Goal: Task Accomplishment & Management: Use online tool/utility

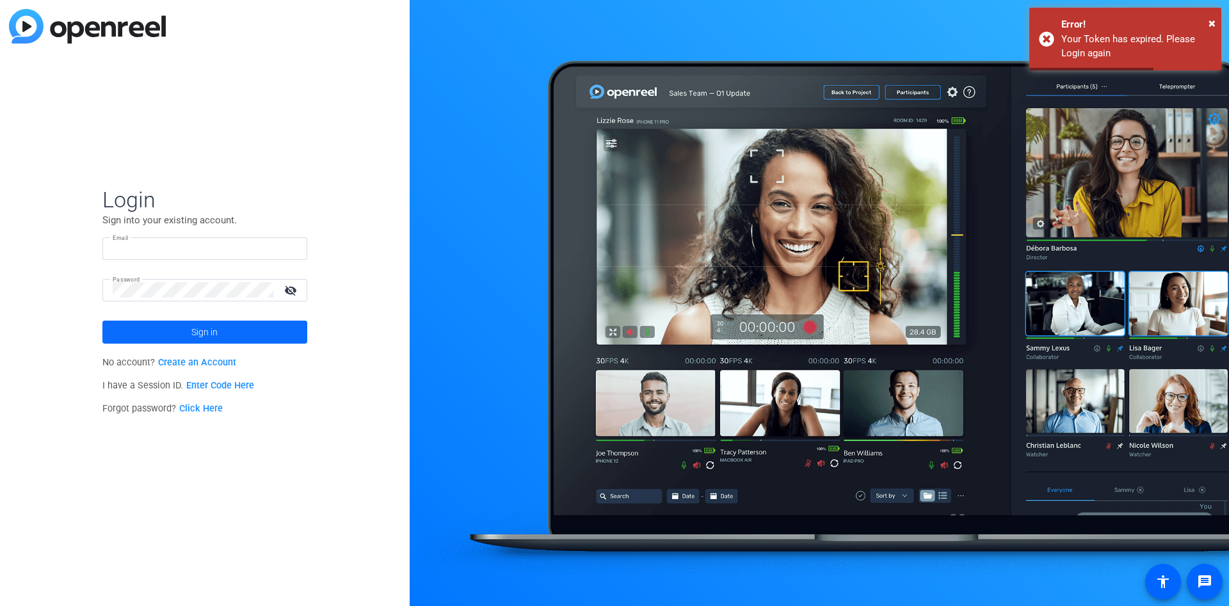
type input "[EMAIL_ADDRESS][PERSON_NAME][DOMAIN_NAME]"
click at [208, 331] on span "Sign in" at bounding box center [204, 332] width 26 height 32
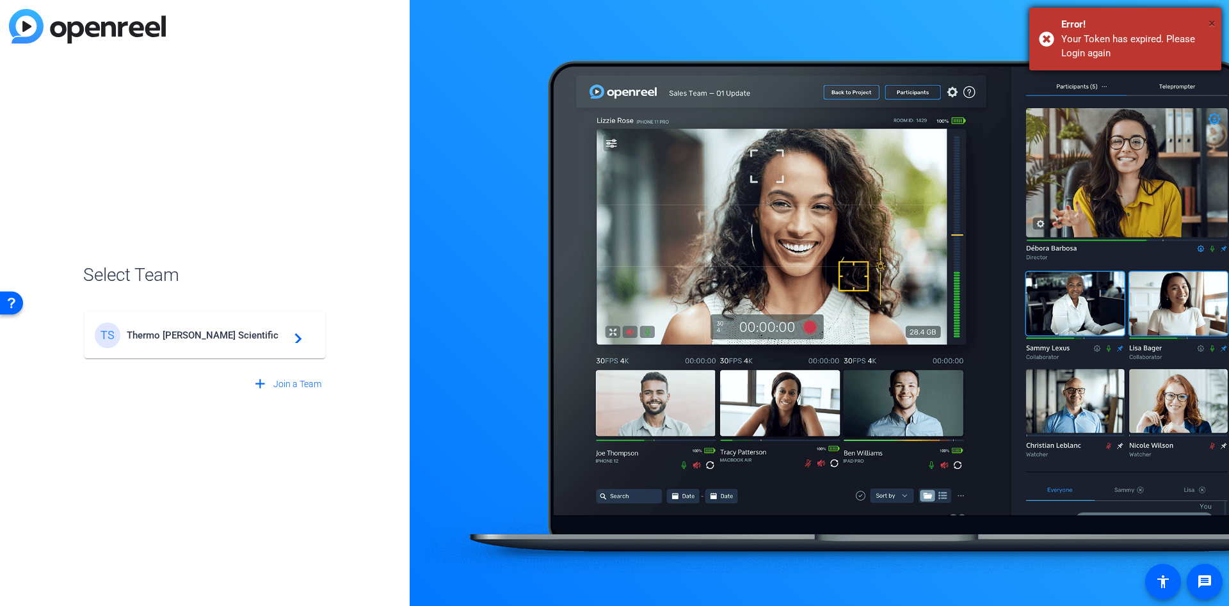
click at [1213, 24] on span "×" at bounding box center [1212, 22] width 7 height 15
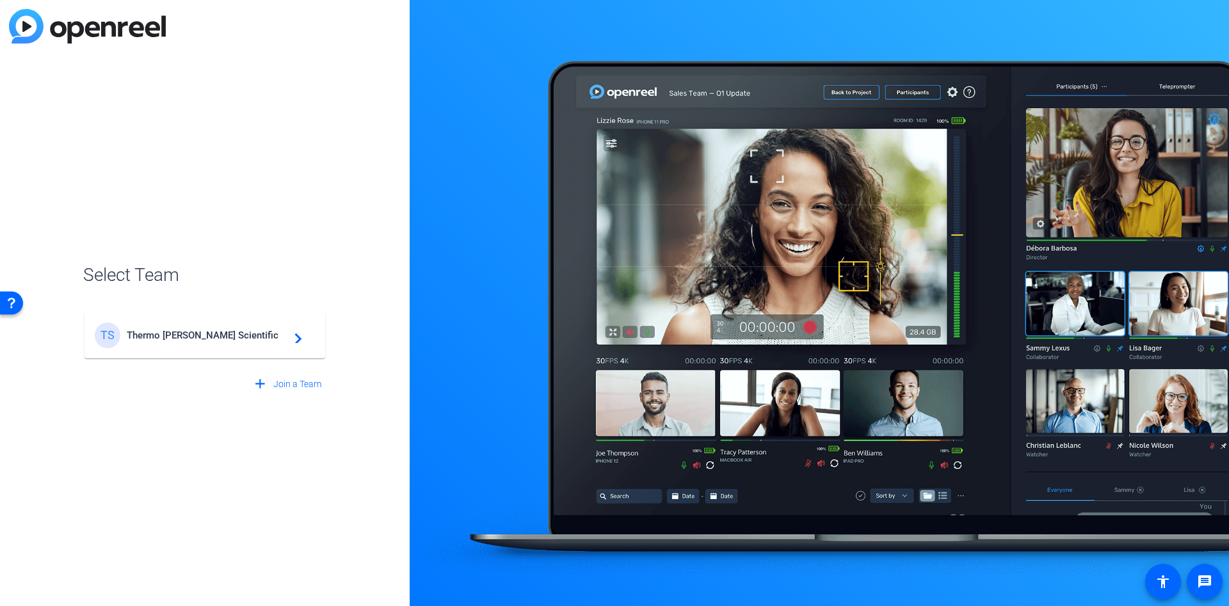
click at [147, 337] on span "Thermo [PERSON_NAME] Scientific" at bounding box center [207, 336] width 160 height 12
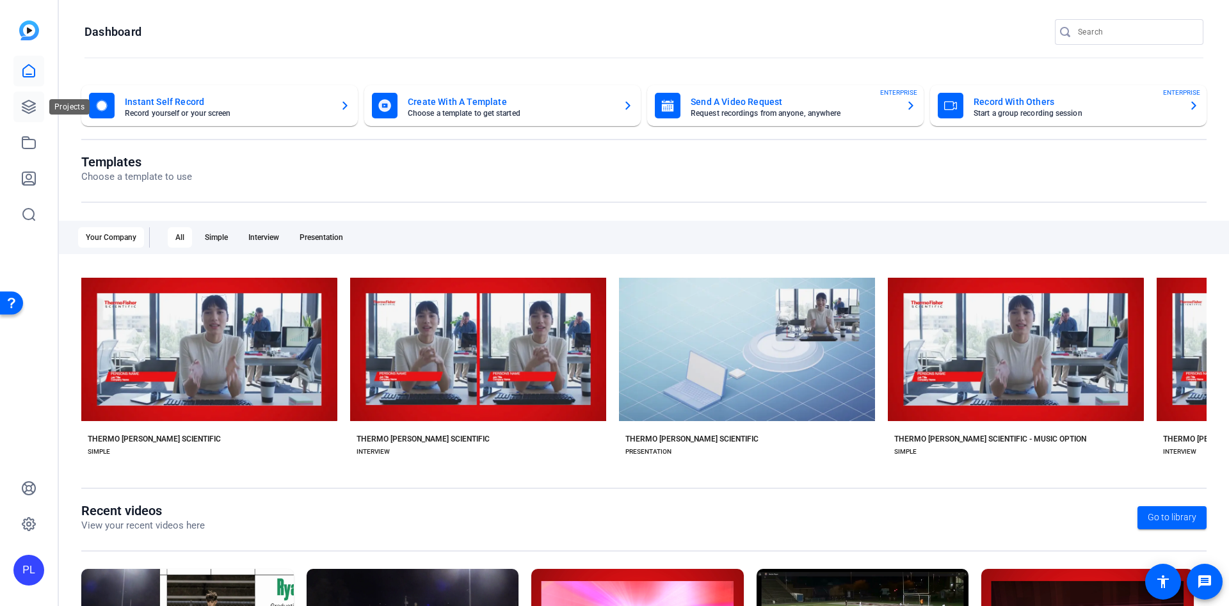
click at [42, 108] on link at bounding box center [28, 107] width 31 height 31
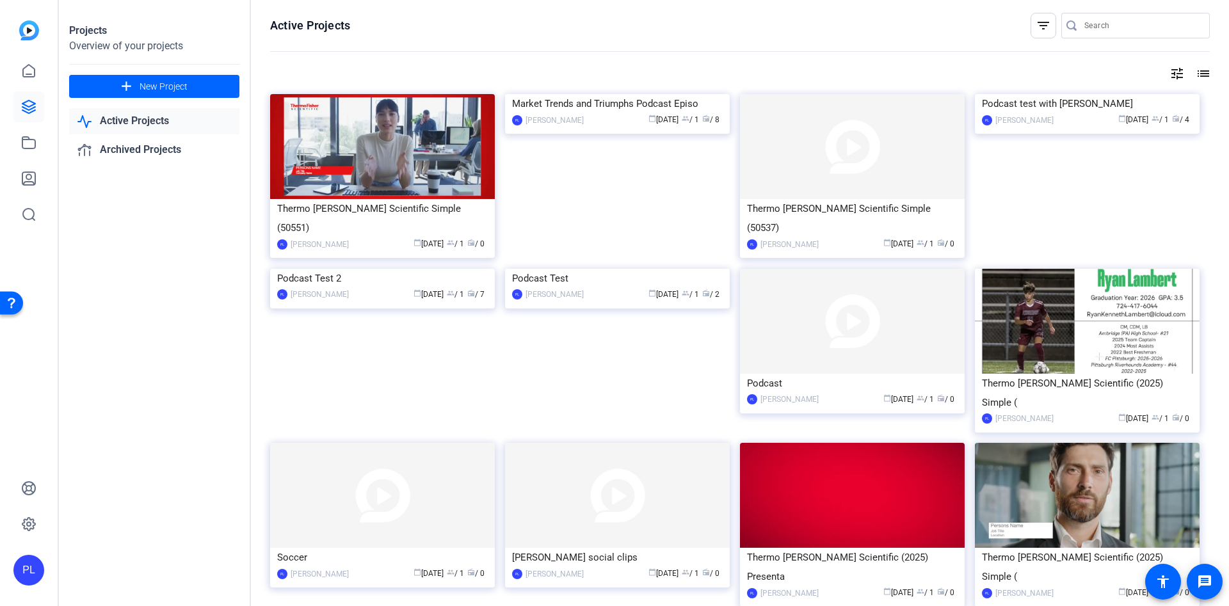
scroll to position [31, 0]
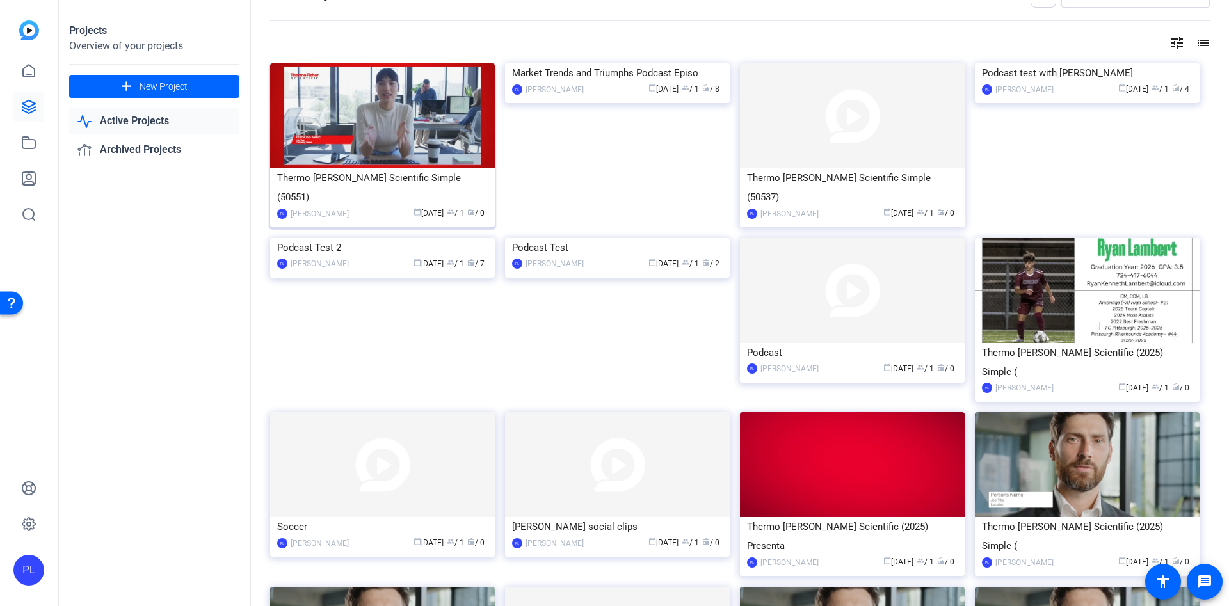
click at [382, 141] on img at bounding box center [382, 115] width 225 height 105
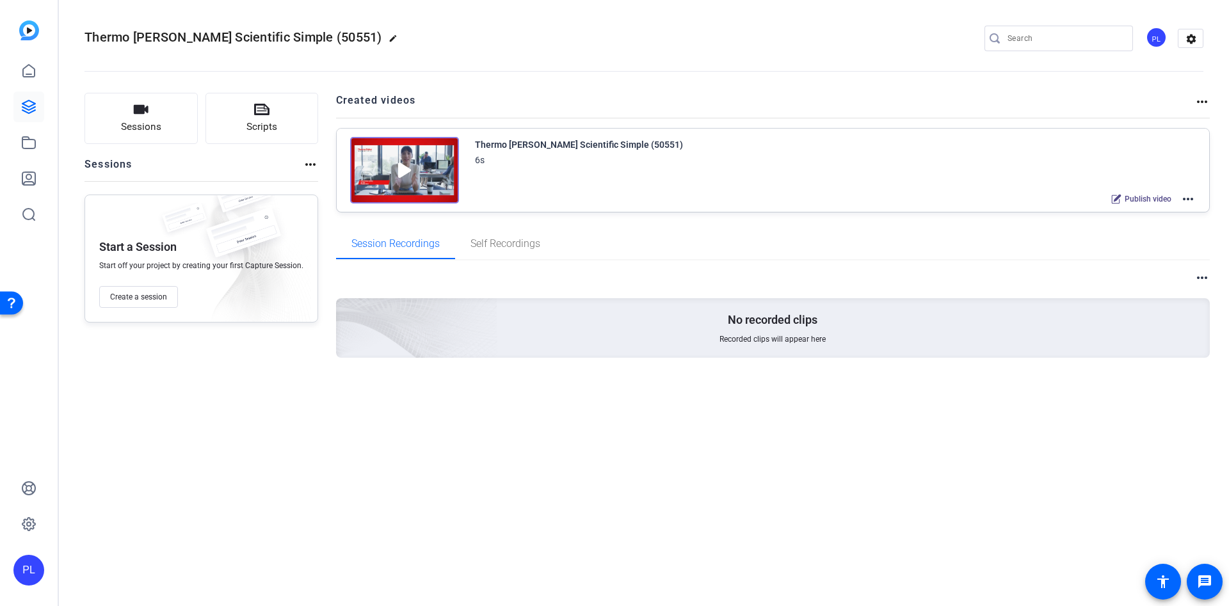
click at [402, 171] on img at bounding box center [404, 170] width 109 height 67
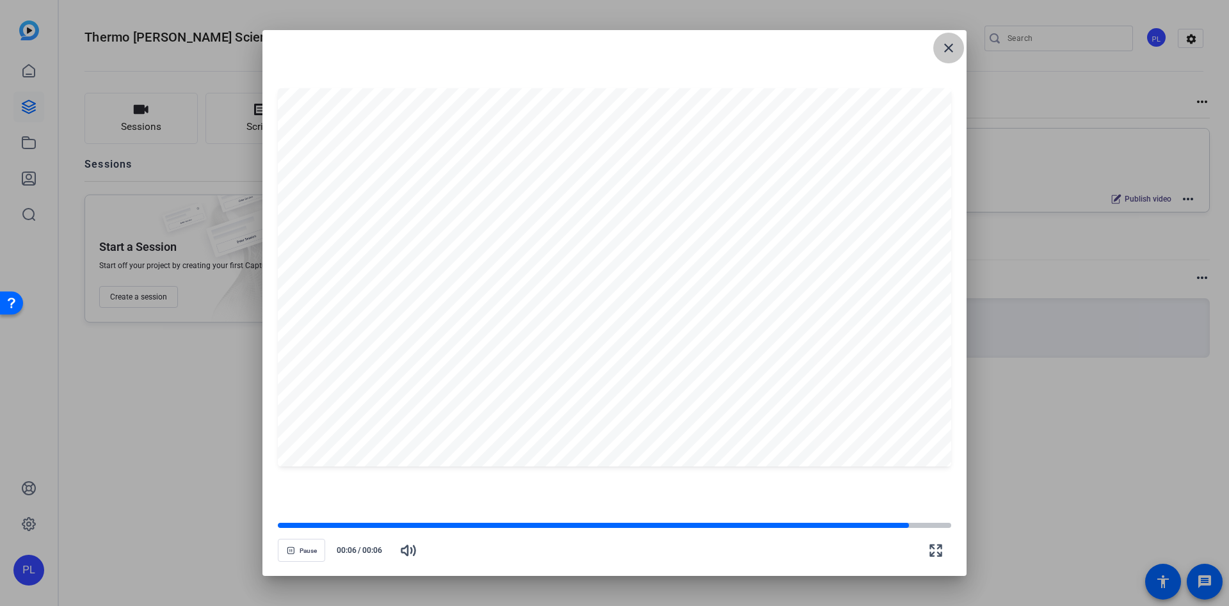
click at [947, 51] on mat-icon "close" at bounding box center [948, 47] width 15 height 15
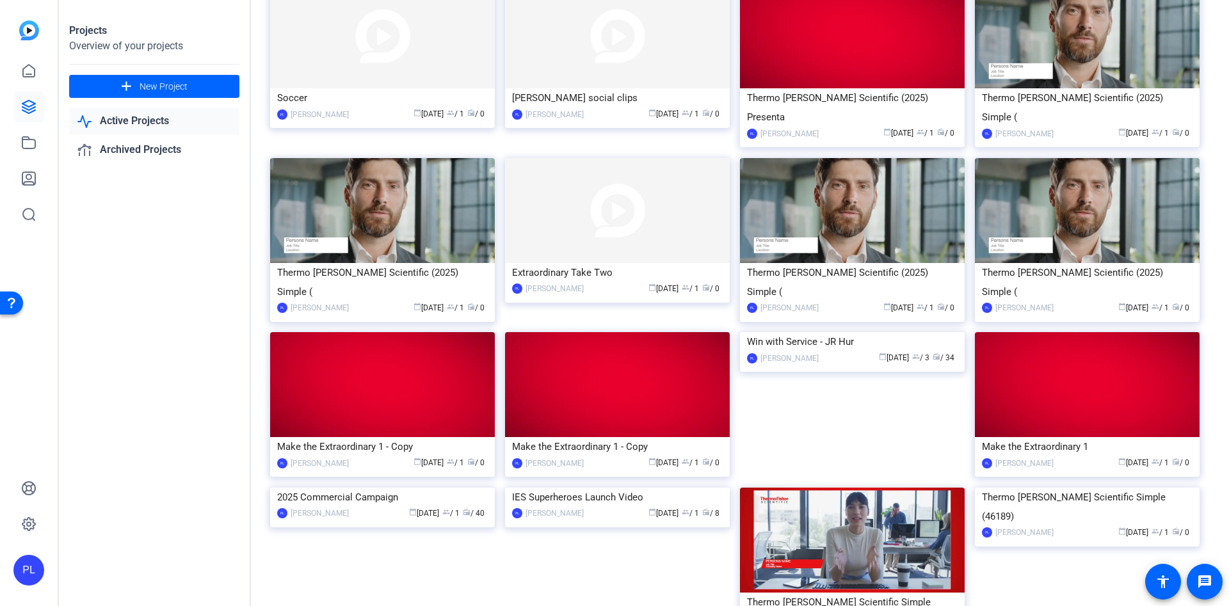
scroll to position [458, 0]
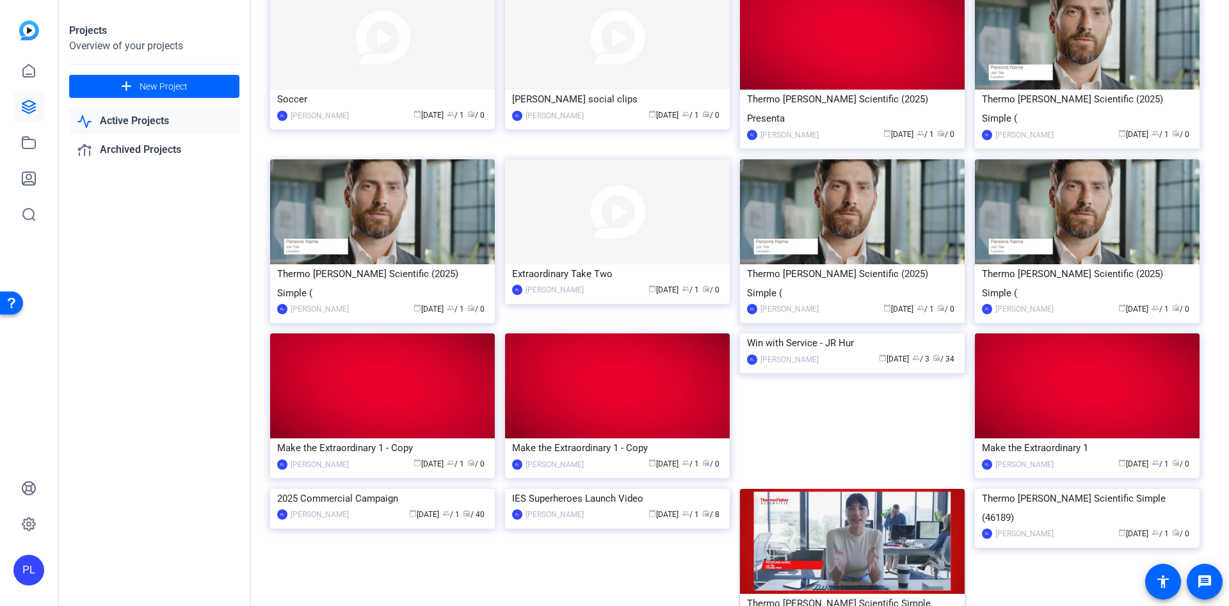
click at [828, 489] on img at bounding box center [852, 541] width 225 height 105
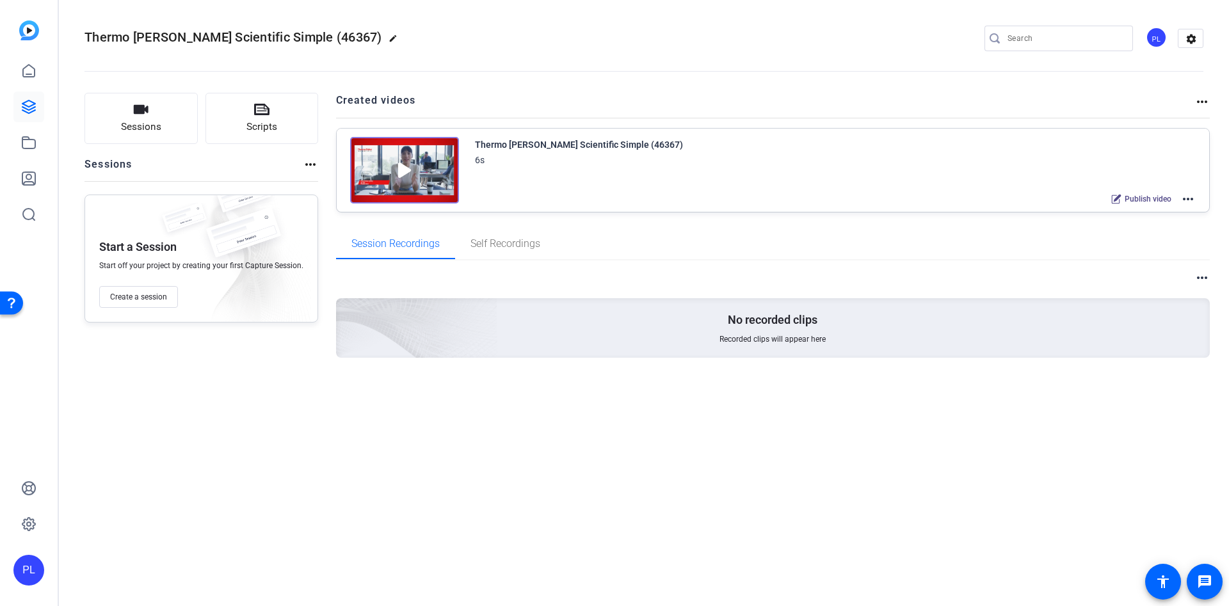
click at [392, 177] on img at bounding box center [404, 170] width 109 height 67
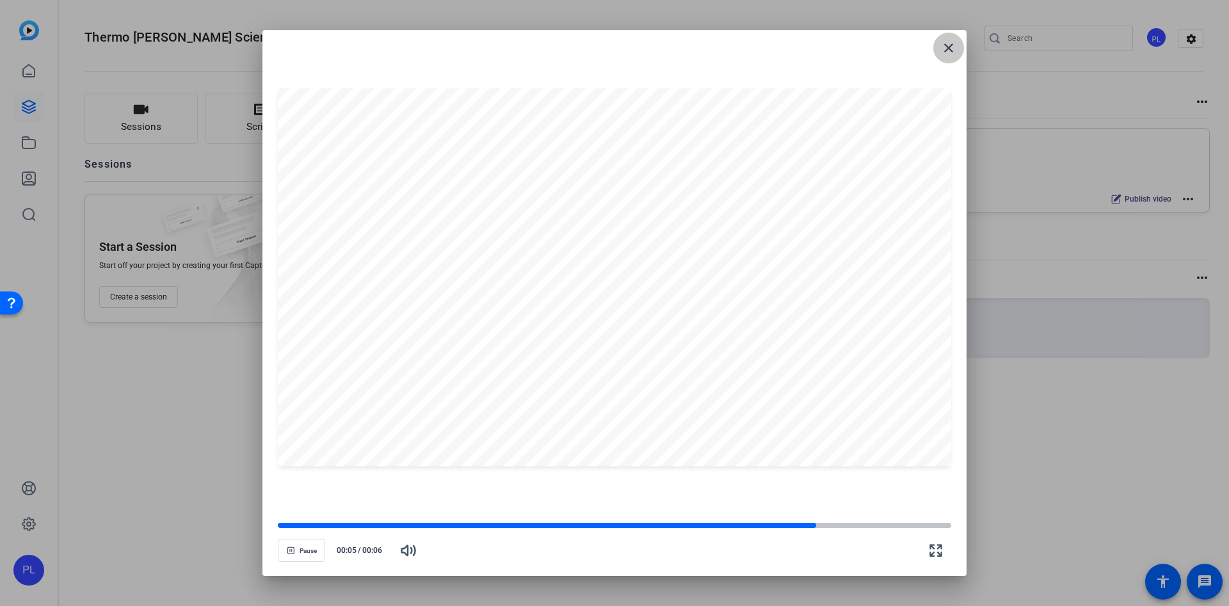
click at [956, 51] on span at bounding box center [948, 48] width 31 height 31
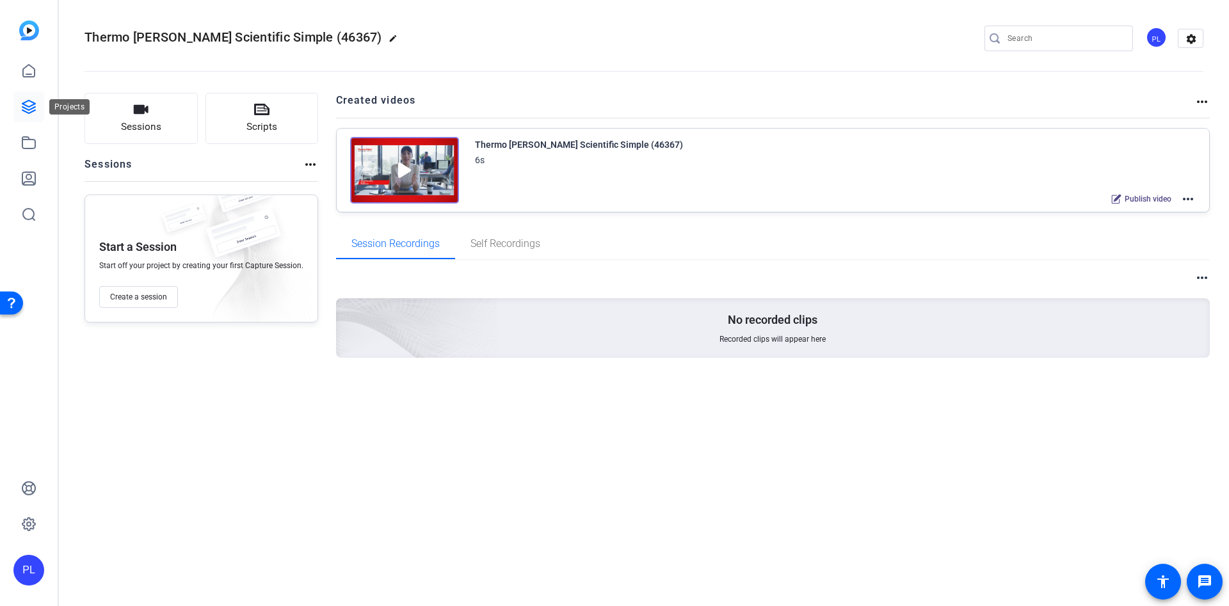
click at [28, 105] on icon at bounding box center [28, 106] width 15 height 15
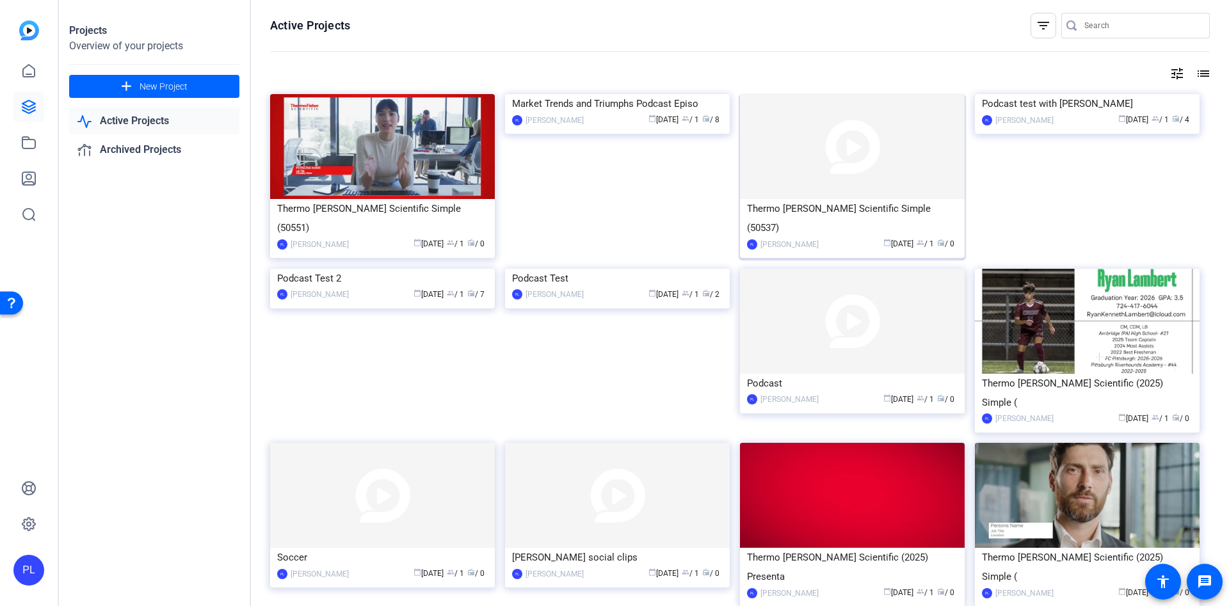
click at [844, 153] on img at bounding box center [852, 146] width 225 height 105
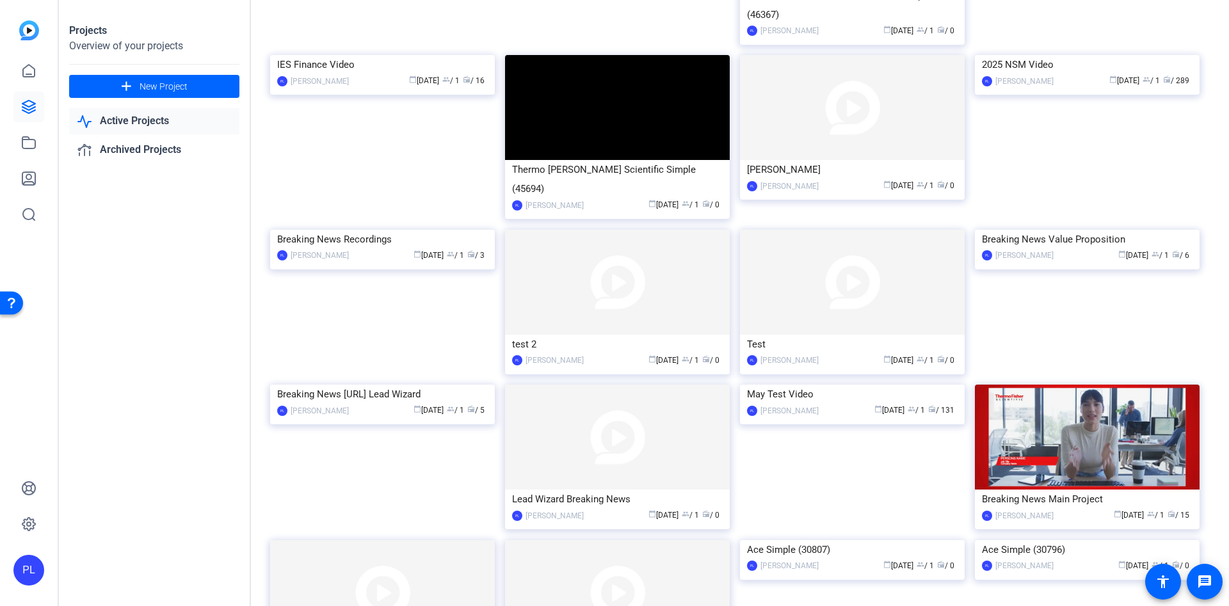
scroll to position [1065, 0]
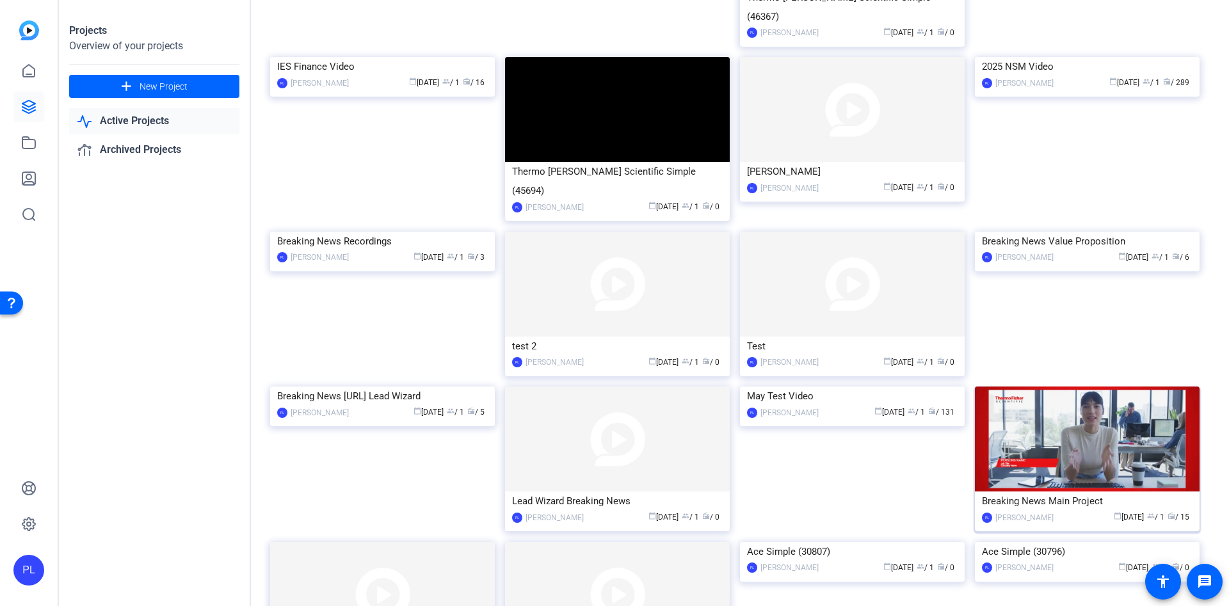
click at [1069, 387] on img at bounding box center [1087, 439] width 225 height 105
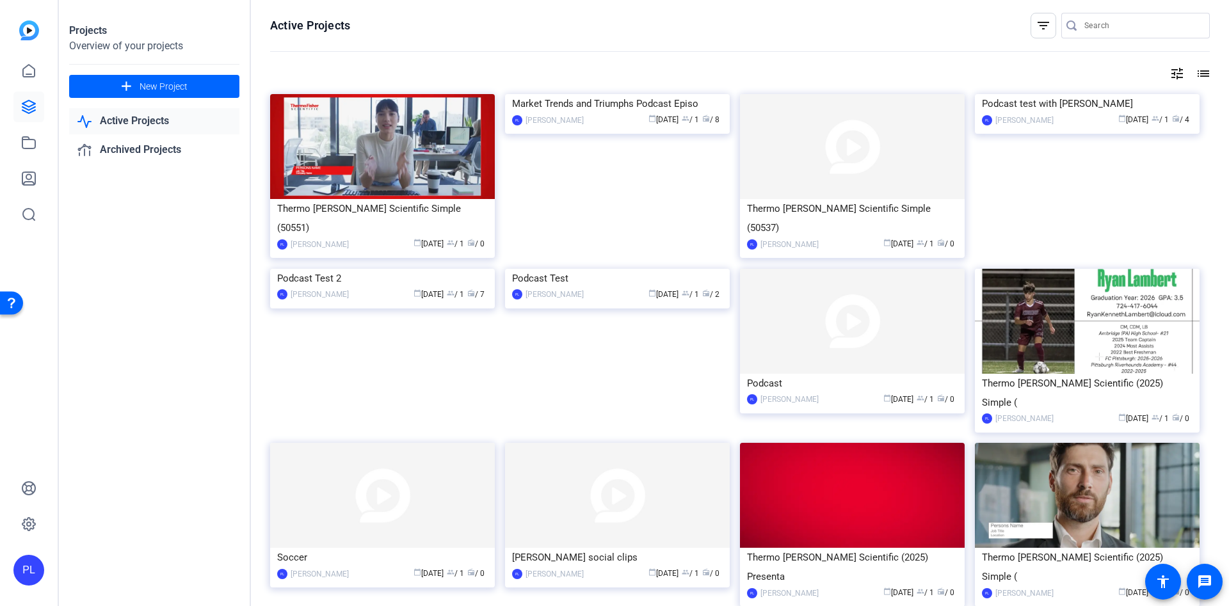
click at [1218, 181] on div "Active Projects filter_list tune list Thermo [PERSON_NAME] Scientific Simple (5…" at bounding box center [740, 303] width 978 height 606
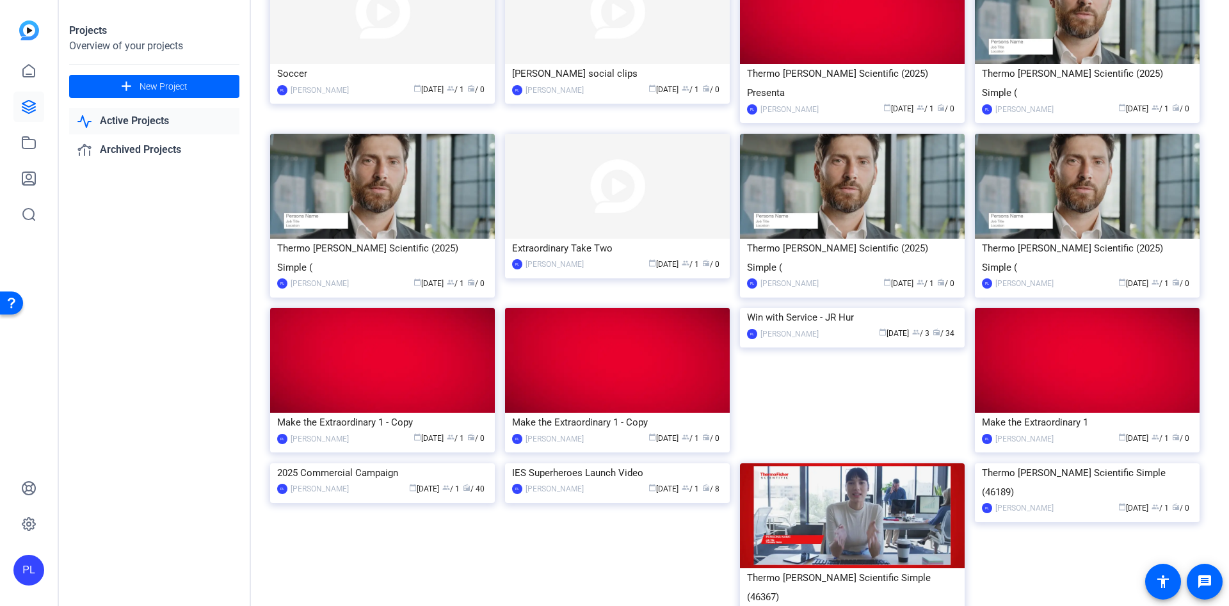
scroll to position [516, 0]
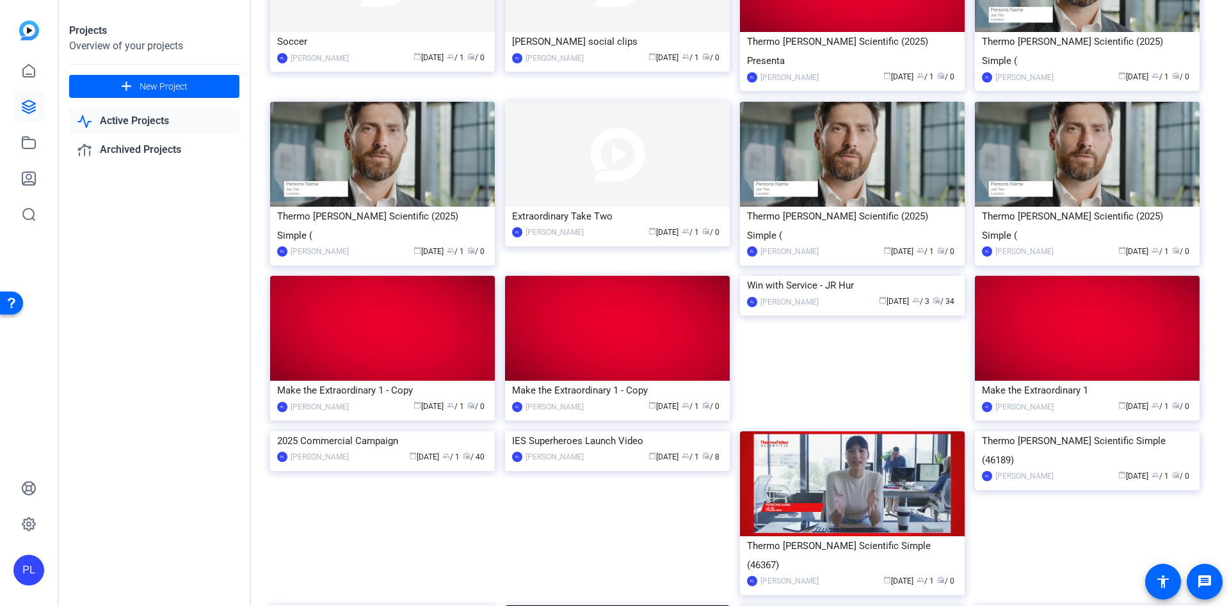
click at [143, 122] on link "Active Projects" at bounding box center [154, 121] width 170 height 26
click at [126, 122] on link "Active Projects" at bounding box center [154, 121] width 170 height 26
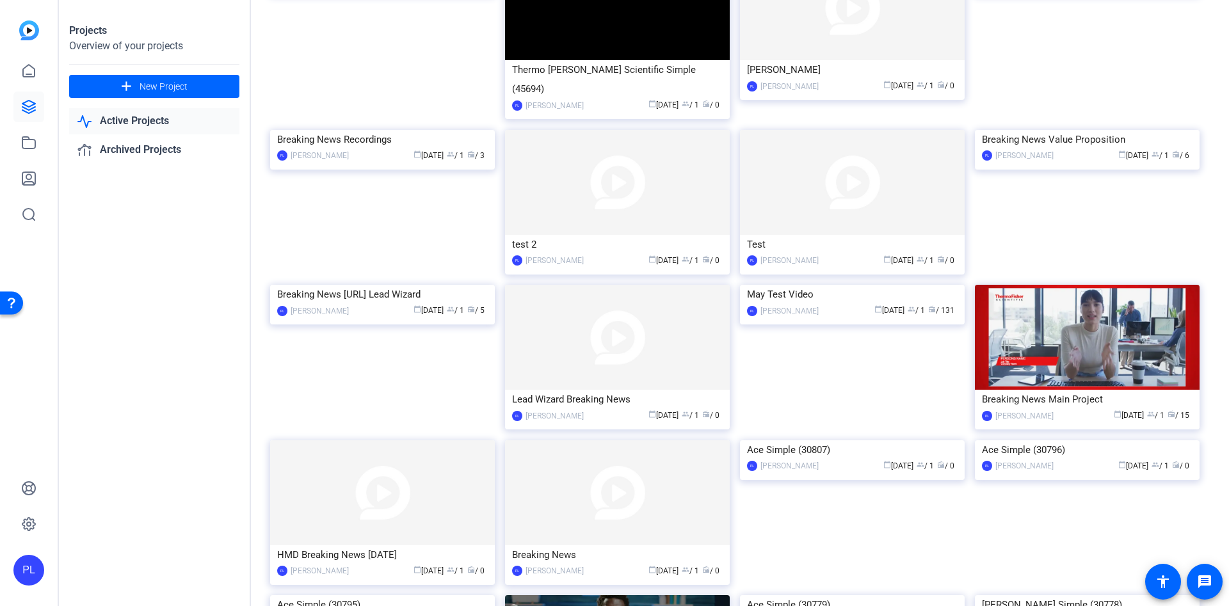
scroll to position [1090, 0]
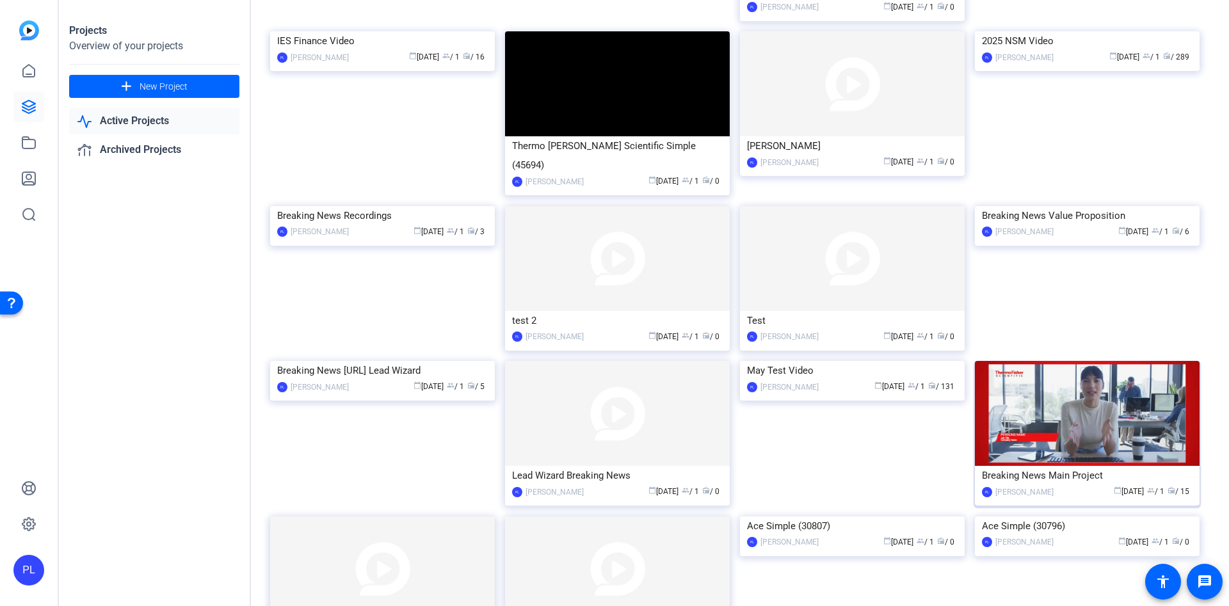
click at [1049, 361] on img at bounding box center [1087, 413] width 225 height 105
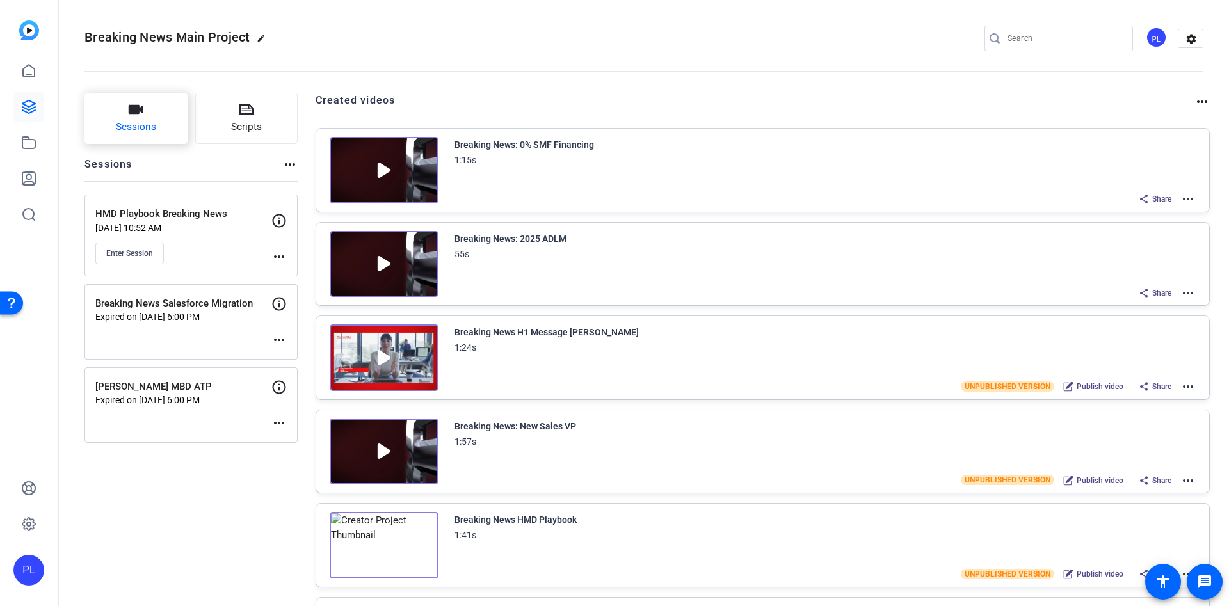
click at [133, 117] on icon "button" at bounding box center [135, 109] width 15 height 15
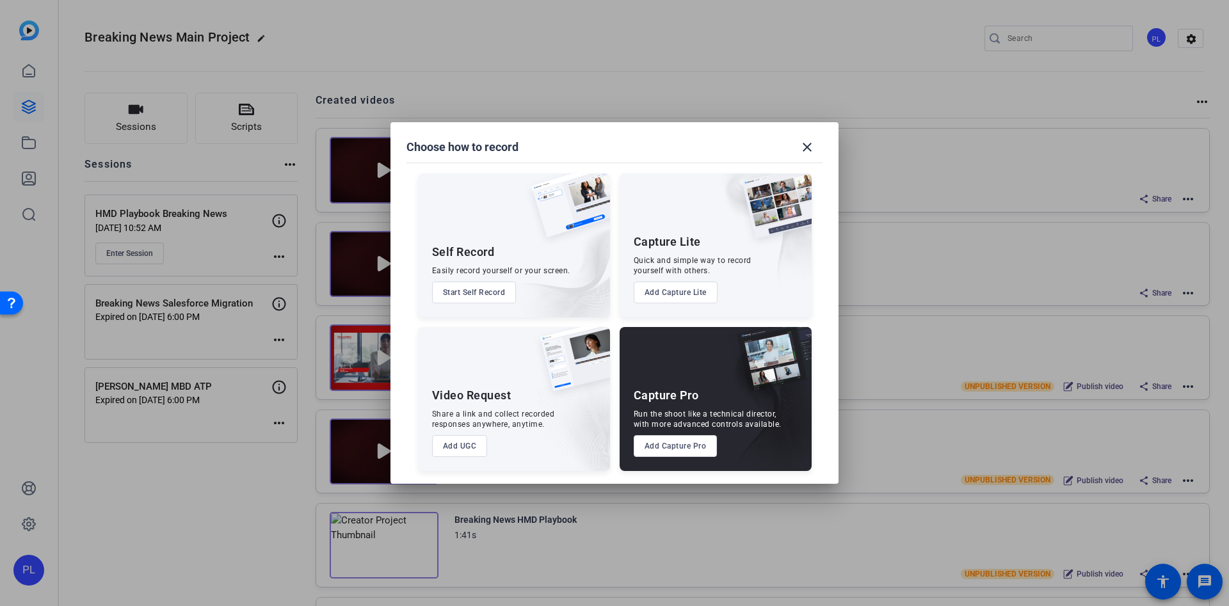
click at [665, 451] on button "Add Capture Pro" at bounding box center [676, 446] width 84 height 22
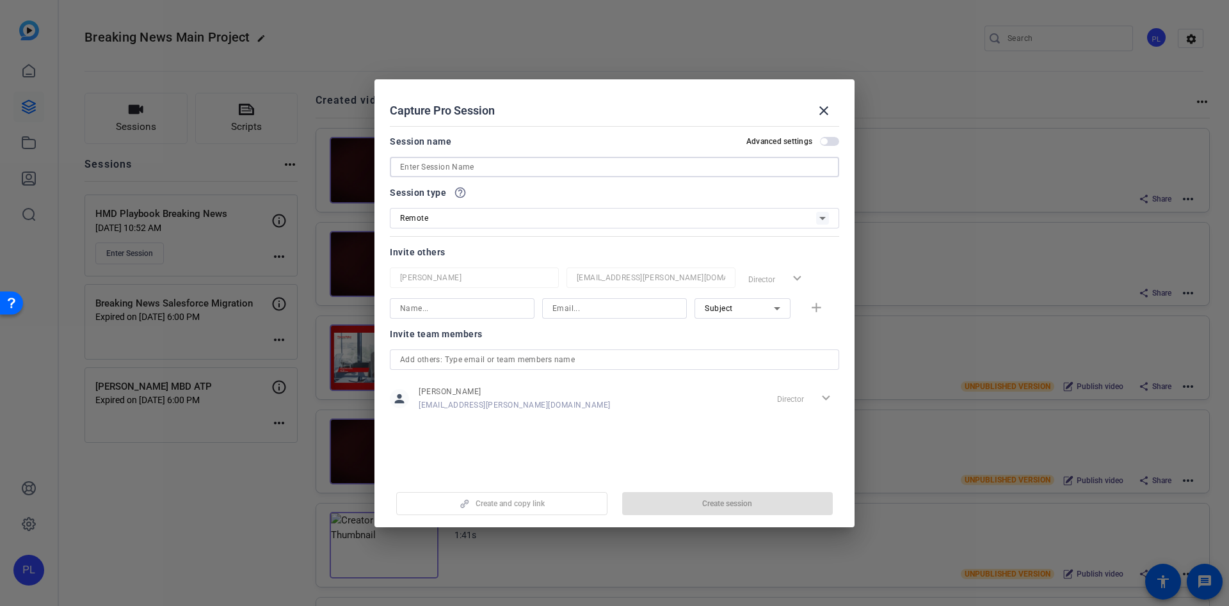
click at [441, 170] on input at bounding box center [614, 166] width 429 height 15
type input "j"
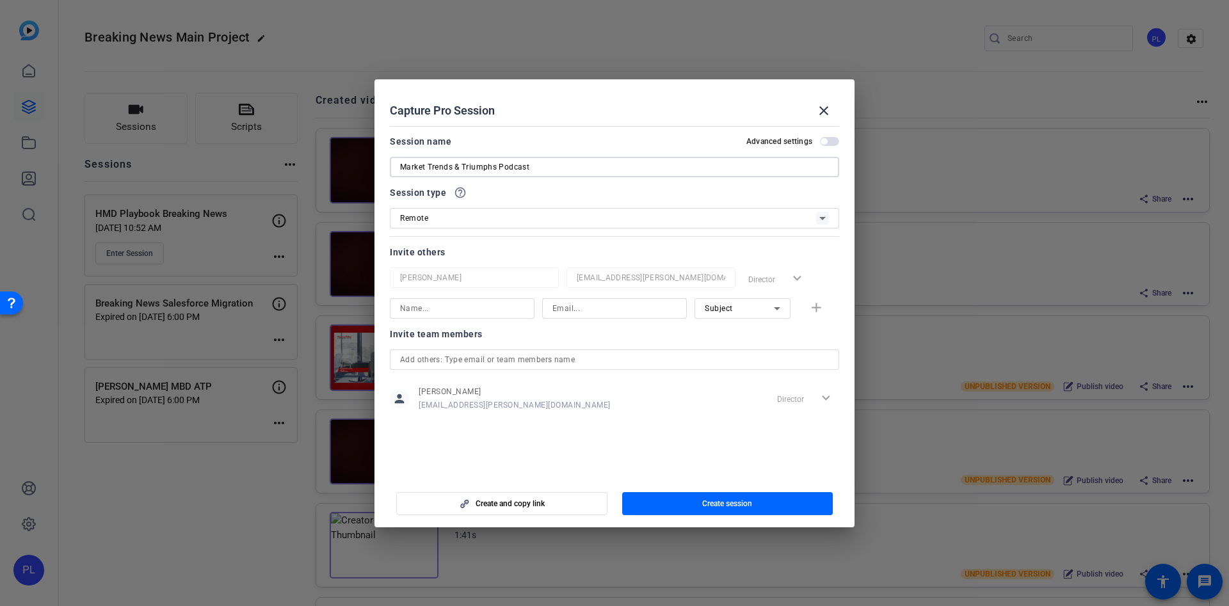
type input "Market Trends & Triumphs Podcast"
click at [460, 302] on input at bounding box center [462, 308] width 124 height 15
type input "k"
click at [458, 316] on div "[PERSON_NAME]" at bounding box center [462, 308] width 124 height 20
type input "r"
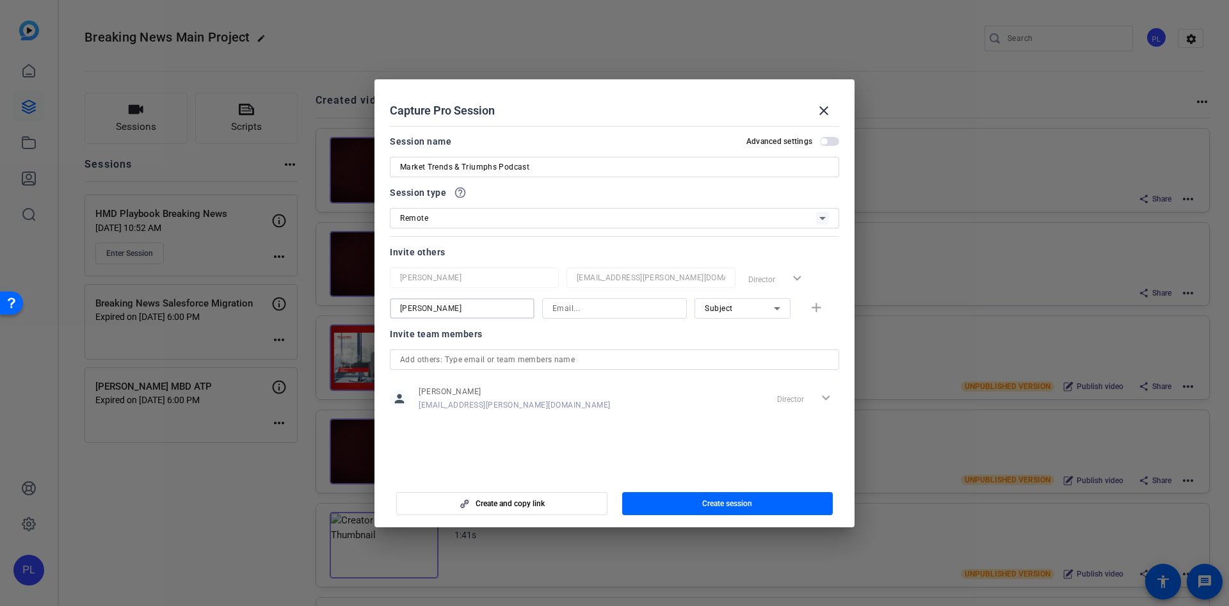
type input "[PERSON_NAME]"
click at [596, 308] on input at bounding box center [615, 308] width 124 height 15
type input "[PERSON_NAME][EMAIL_ADDRESS][PERSON_NAME][DOMAIN_NAME]"
click at [773, 307] on icon at bounding box center [777, 308] width 15 height 15
click at [719, 381] on span "Subject" at bounding box center [719, 374] width 28 height 15
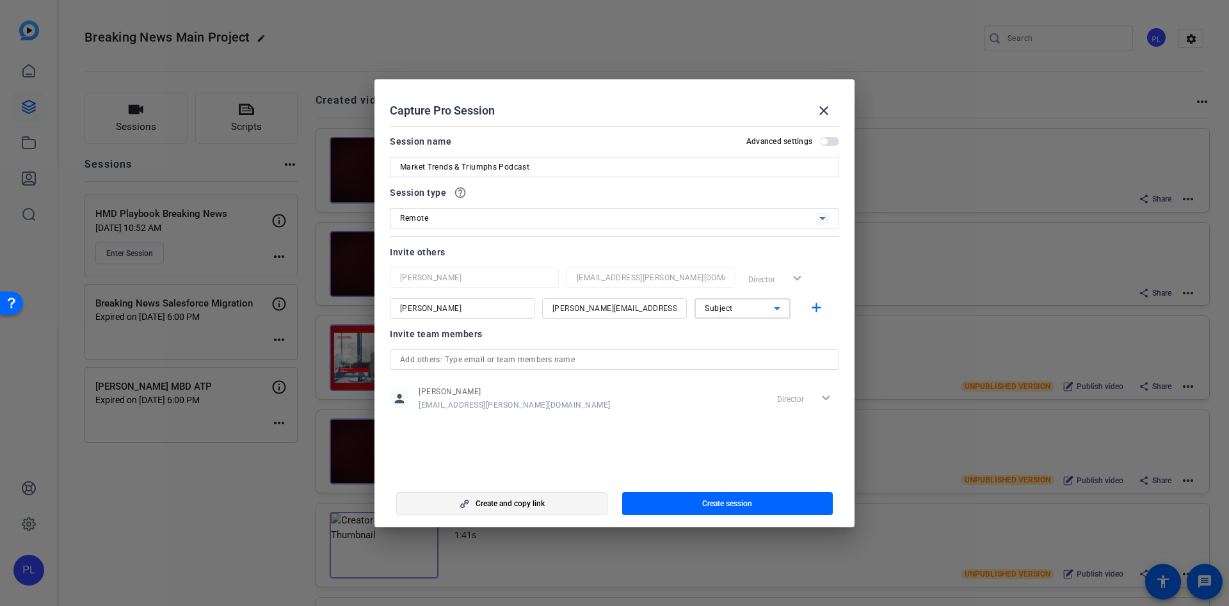
click at [509, 505] on span "Create and copy link" at bounding box center [510, 504] width 69 height 10
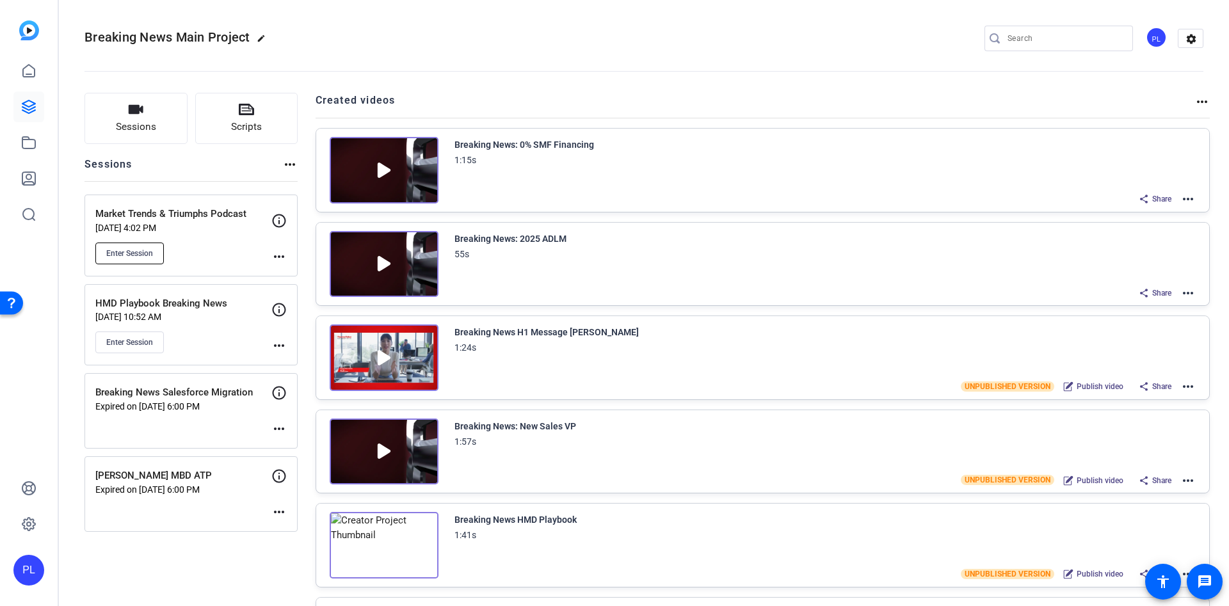
click at [126, 243] on button "Enter Session" at bounding box center [129, 254] width 69 height 22
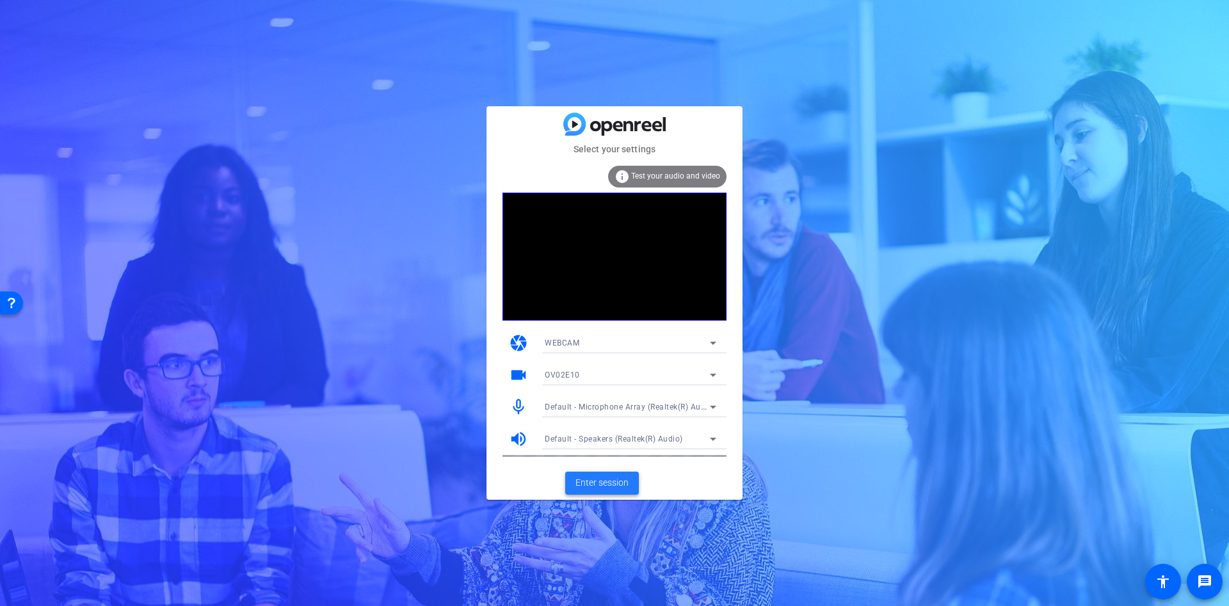
click at [597, 480] on span "Enter session" at bounding box center [602, 482] width 53 height 13
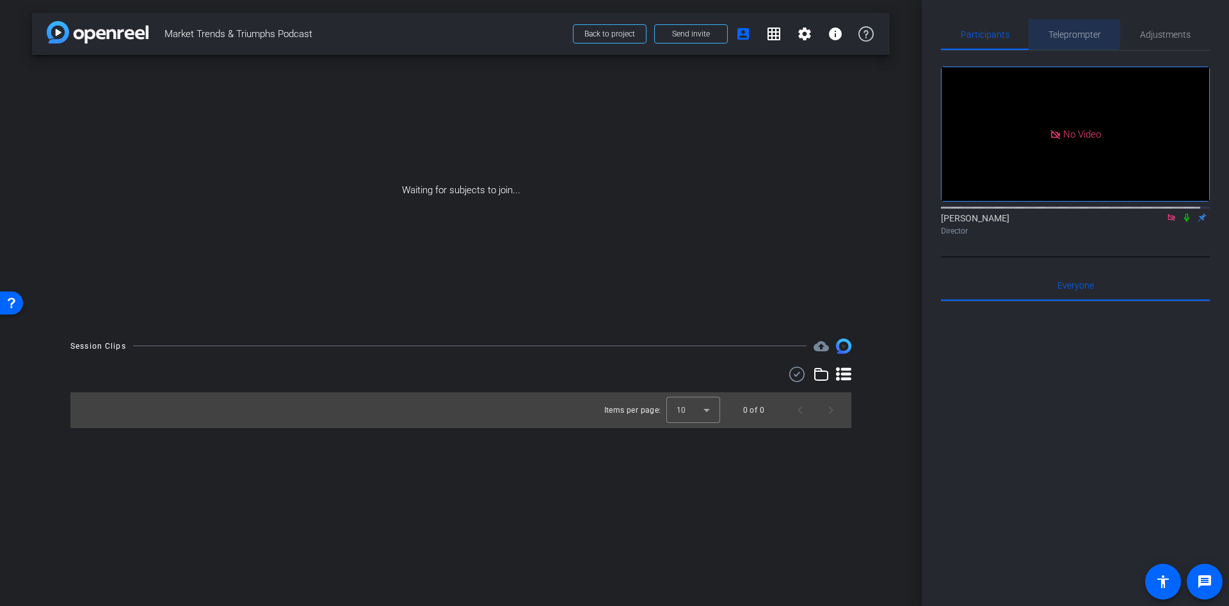
click at [1057, 26] on span "Teleprompter" at bounding box center [1075, 34] width 52 height 31
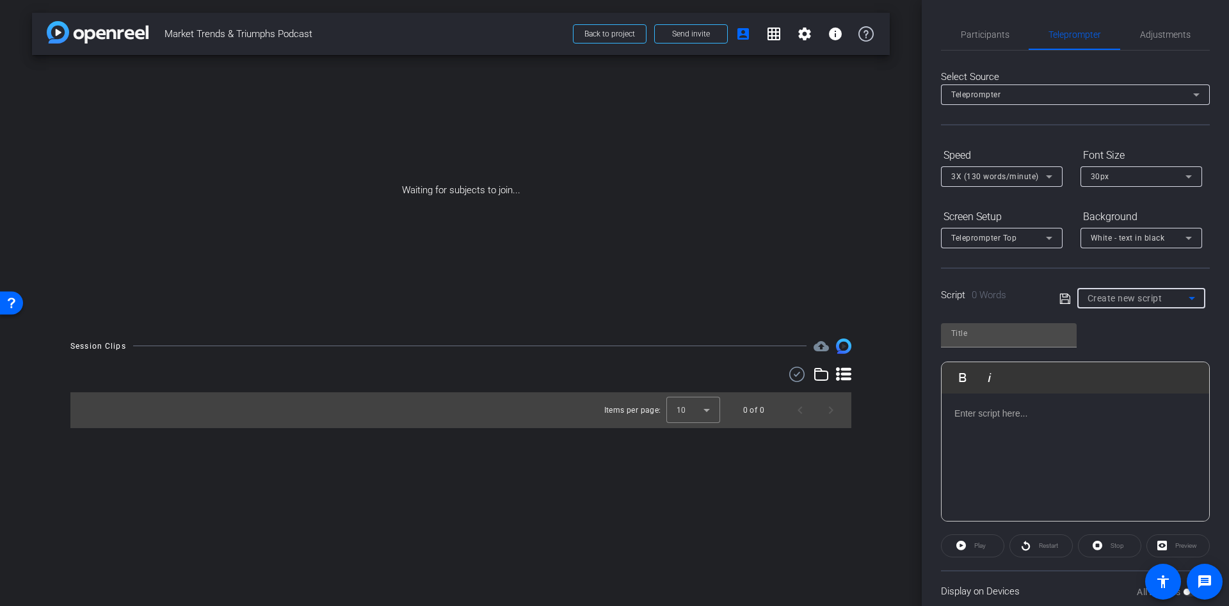
click at [1135, 295] on span "Create new script" at bounding box center [1125, 298] width 75 height 10
click at [1137, 324] on span "Create new script" at bounding box center [1117, 323] width 67 height 15
click at [986, 342] on div at bounding box center [1008, 333] width 115 height 20
type input "a"
type input "M"
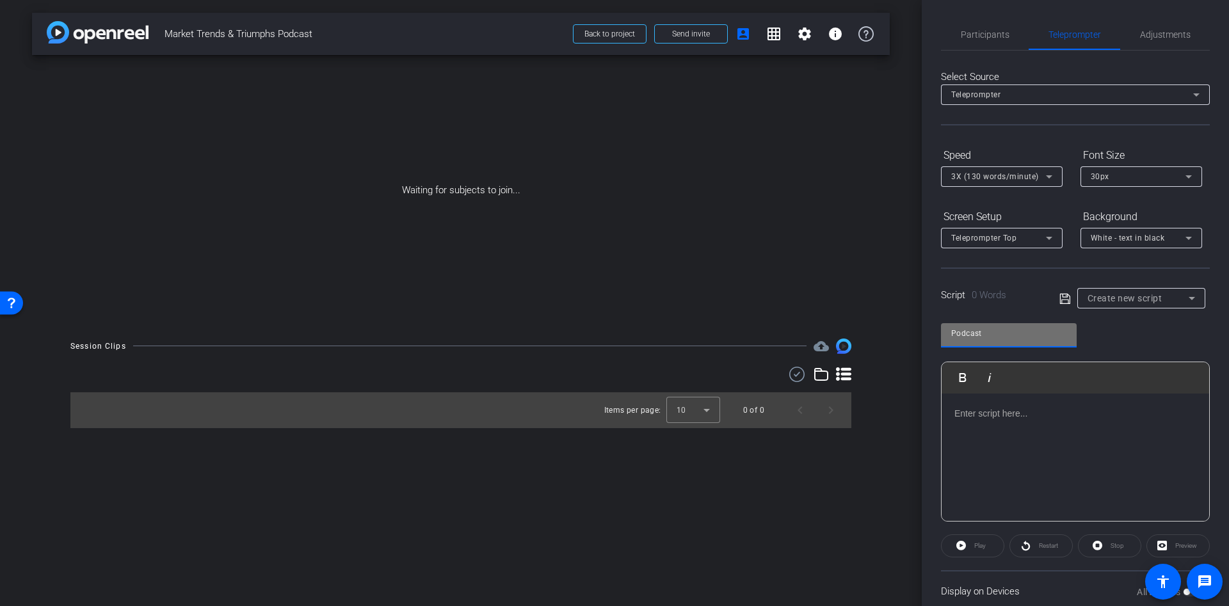
type input "Podcast"
click at [974, 417] on p at bounding box center [1076, 414] width 242 height 14
drag, startPoint x: 1185, startPoint y: 421, endPoint x: 934, endPoint y: 416, distance: 251.0
click at [934, 416] on div "Participants Teleprompter Adjustments Pattijo Lambert Director Everyone 0 Mark …" at bounding box center [1075, 303] width 307 height 606
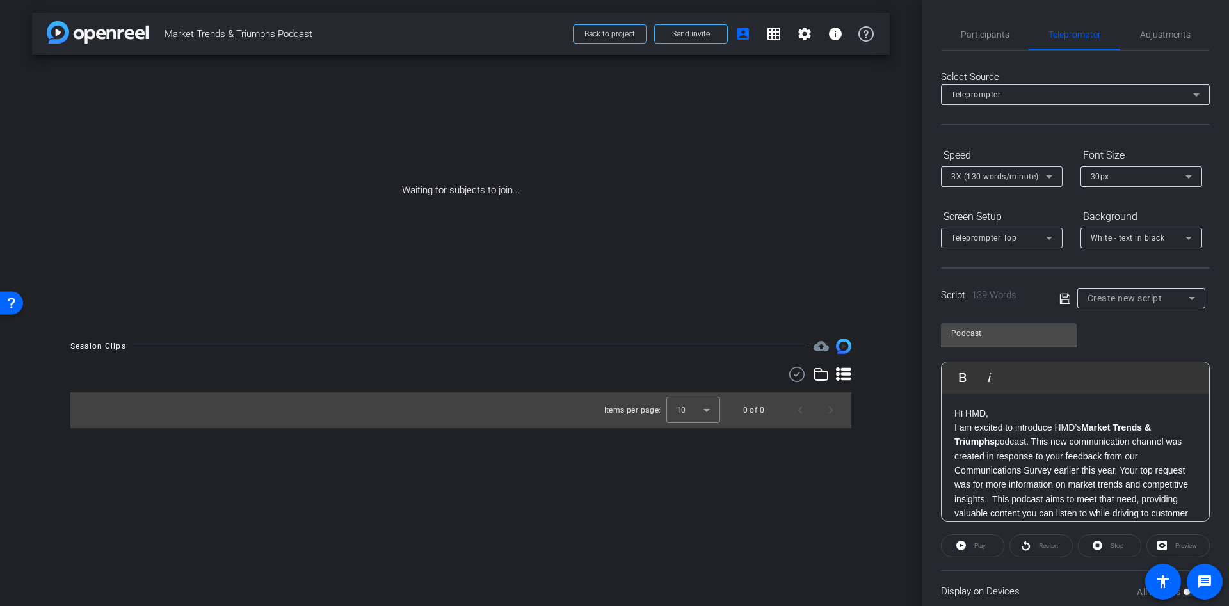
scroll to position [157, 0]
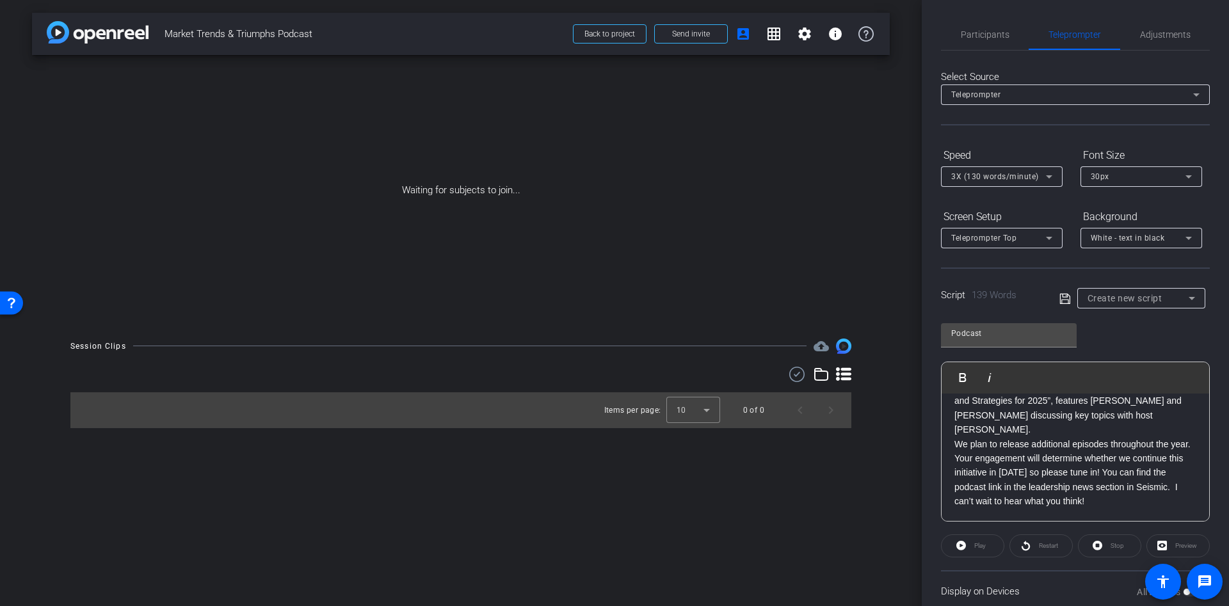
click at [1190, 455] on div "Hi HMD, I am excited to introduce HMD’s Market Trends & Triumphs podcast. This …" at bounding box center [1076, 380] width 268 height 284
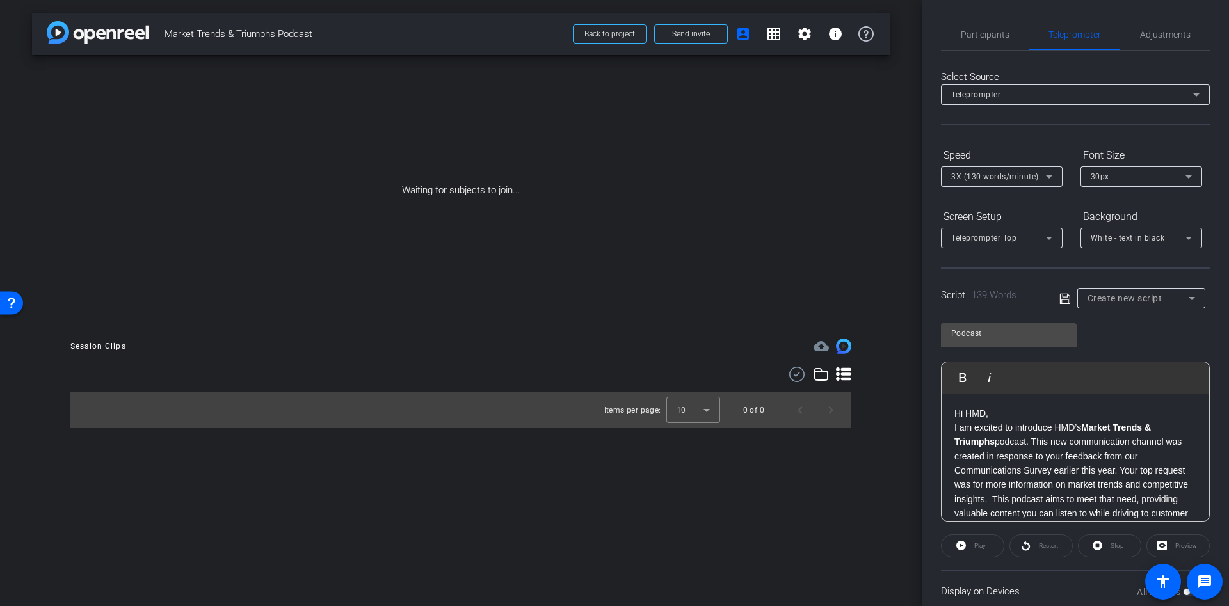
click at [1119, 472] on p "I am excited to introduce HMD’s Market Trends & Triumphs podcast. This new comm…" at bounding box center [1076, 478] width 242 height 115
click at [990, 410] on p "Hi HMD," at bounding box center [1076, 414] width 242 height 14
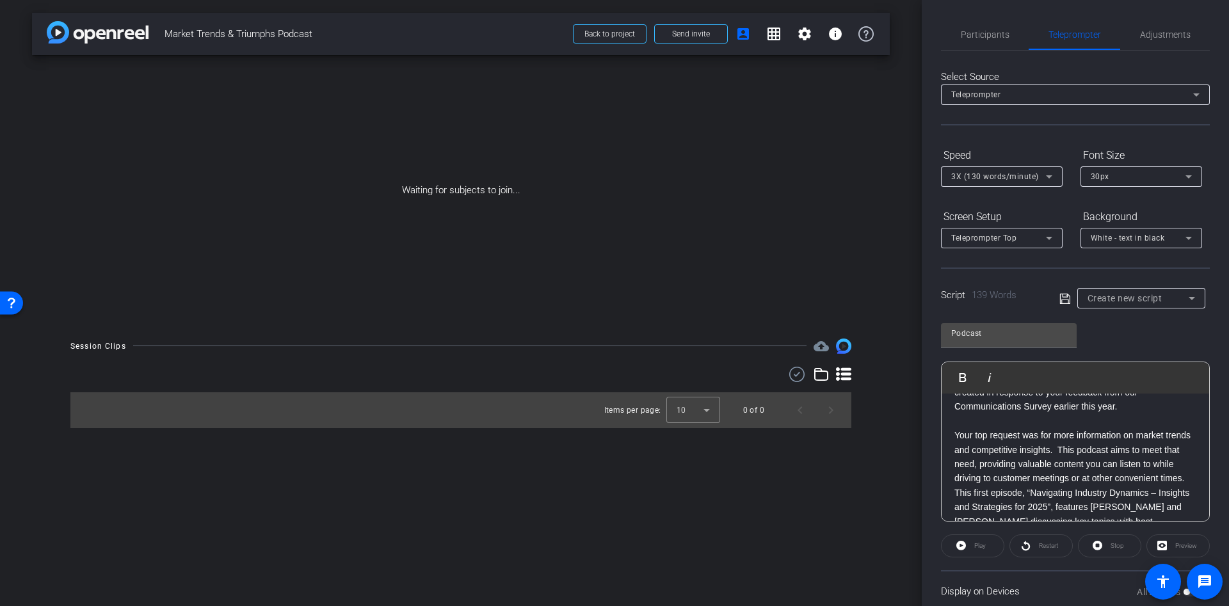
click at [1041, 486] on p "Your top request was for more information on market trends and competitive insi…" at bounding box center [1076, 457] width 242 height 58
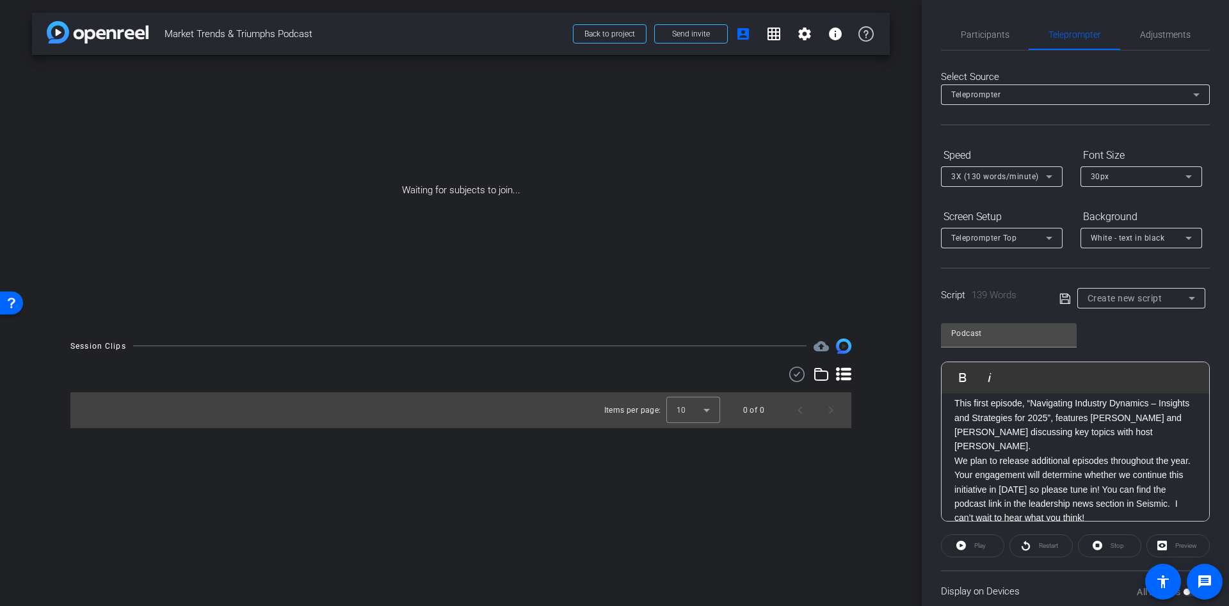
scroll to position [186, 0]
click at [1012, 450] on p "This first episode, “Navigating Industry Dynamics – Insights and Strategies for…" at bounding box center [1076, 421] width 242 height 58
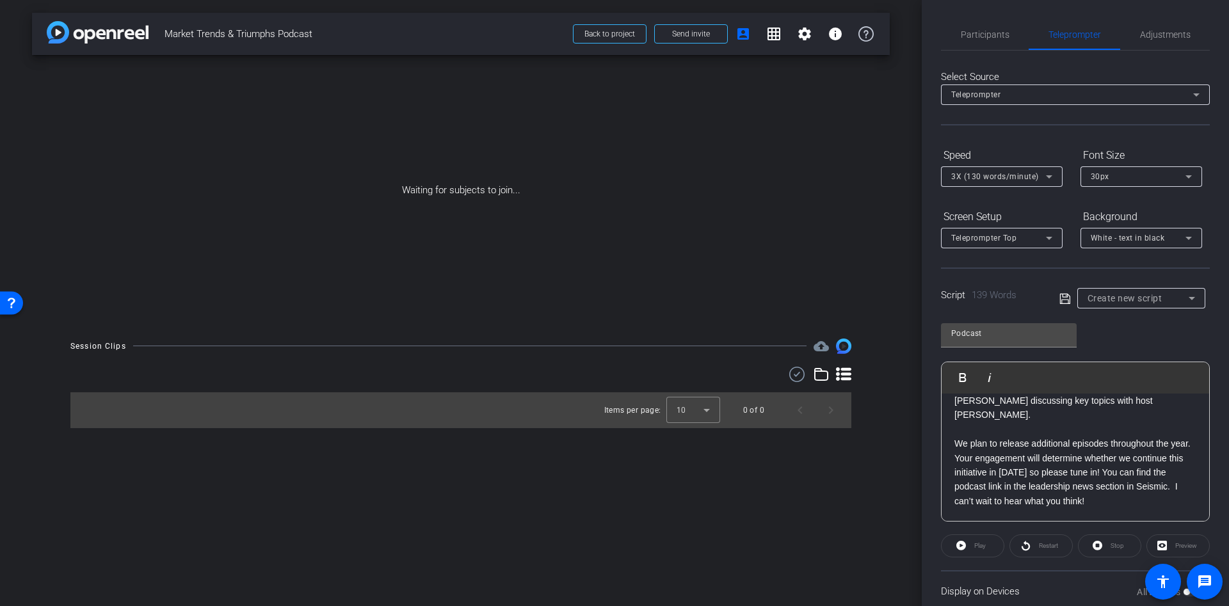
scroll to position [227, 0]
click at [1152, 497] on p "We plan to release additional episodes throughout the year. Your engagement wil…" at bounding box center [1076, 473] width 242 height 72
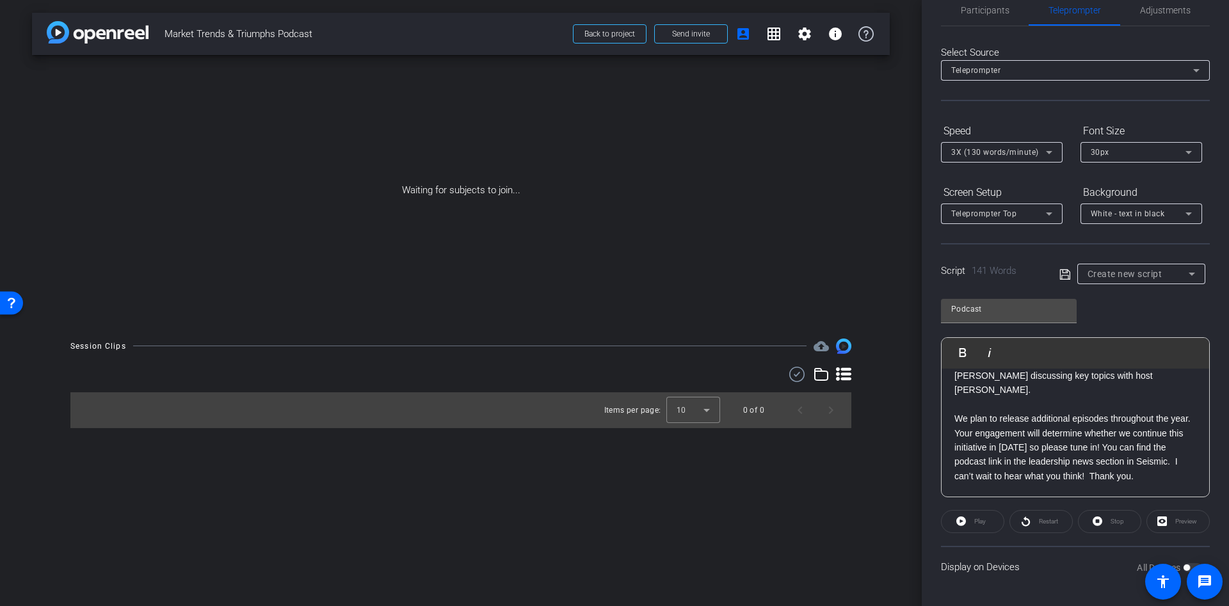
click at [1015, 284] on openreel-capture-teleprompter "Speed 3X (130 words/minute) Font Size 30px Screen Setup Teleprompter Top Backgr…" at bounding box center [1075, 353] width 269 height 467
click at [979, 302] on input "Podcast" at bounding box center [1008, 309] width 115 height 15
click at [976, 520] on div "Play" at bounding box center [972, 521] width 63 height 23
click at [1172, 521] on div "Preview" at bounding box center [1178, 521] width 63 height 23
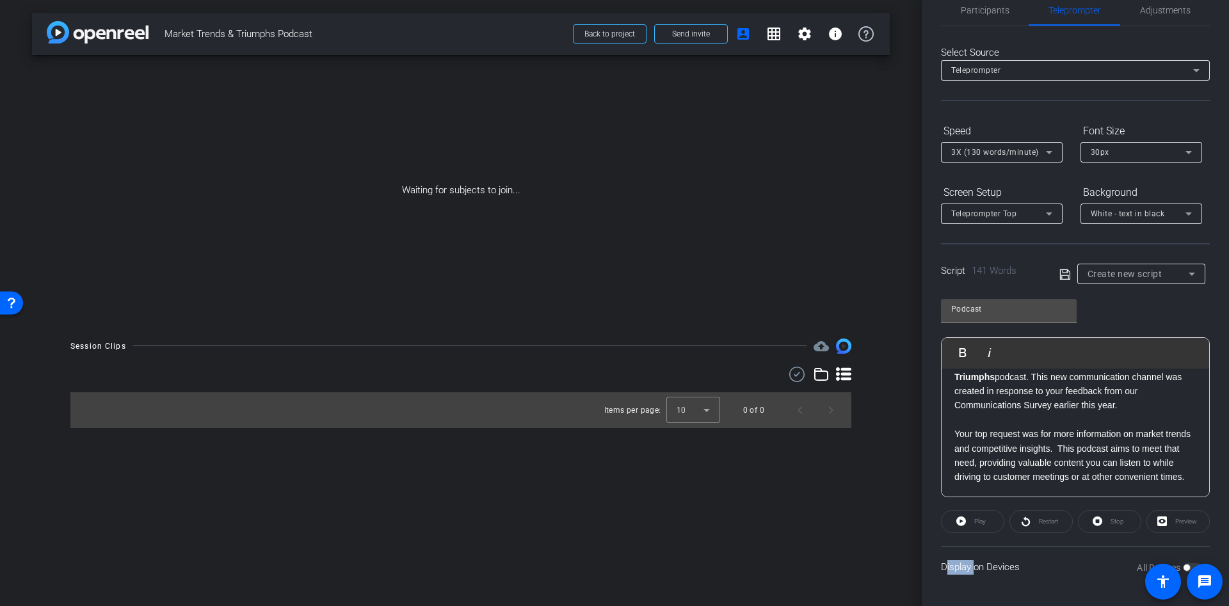
scroll to position [0, 0]
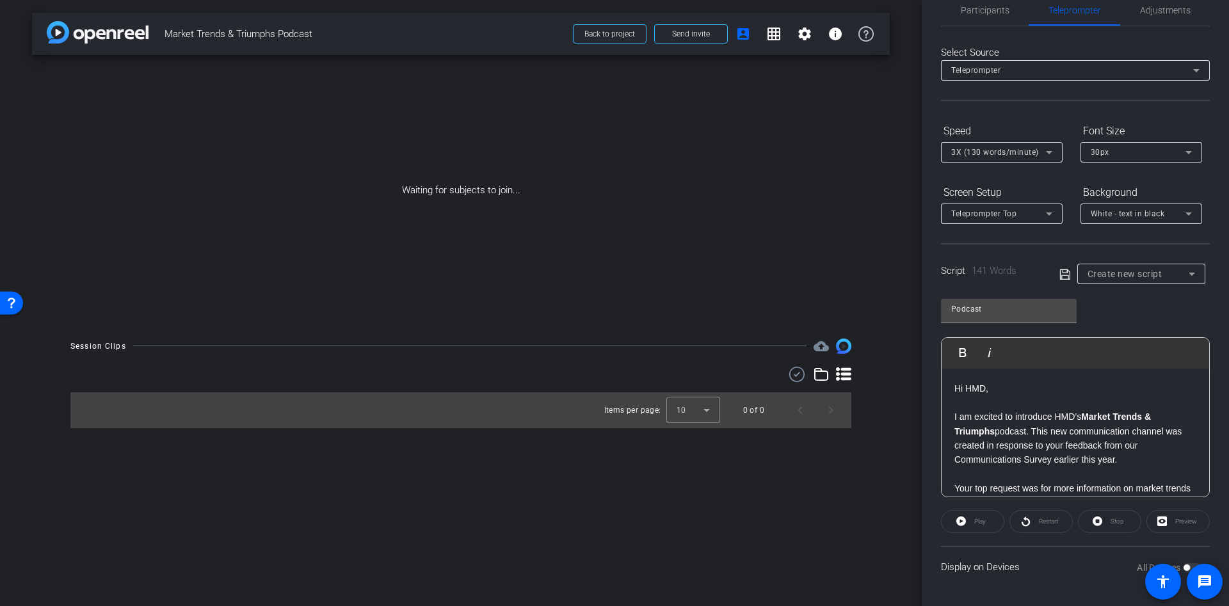
click at [962, 528] on div "Play" at bounding box center [972, 521] width 63 height 23
click at [1181, 567] on span at bounding box center [1163, 582] width 36 height 36
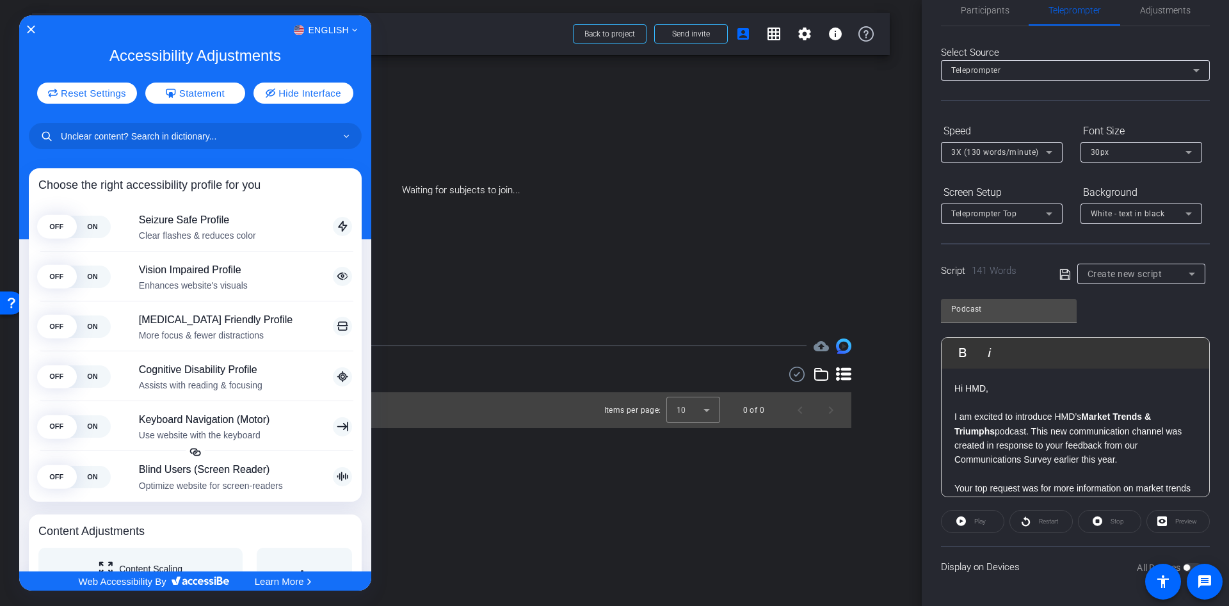
drag, startPoint x: 1180, startPoint y: 565, endPoint x: 1203, endPoint y: 565, distance: 23.1
click at [1203, 565] on div at bounding box center [614, 303] width 1229 height 606
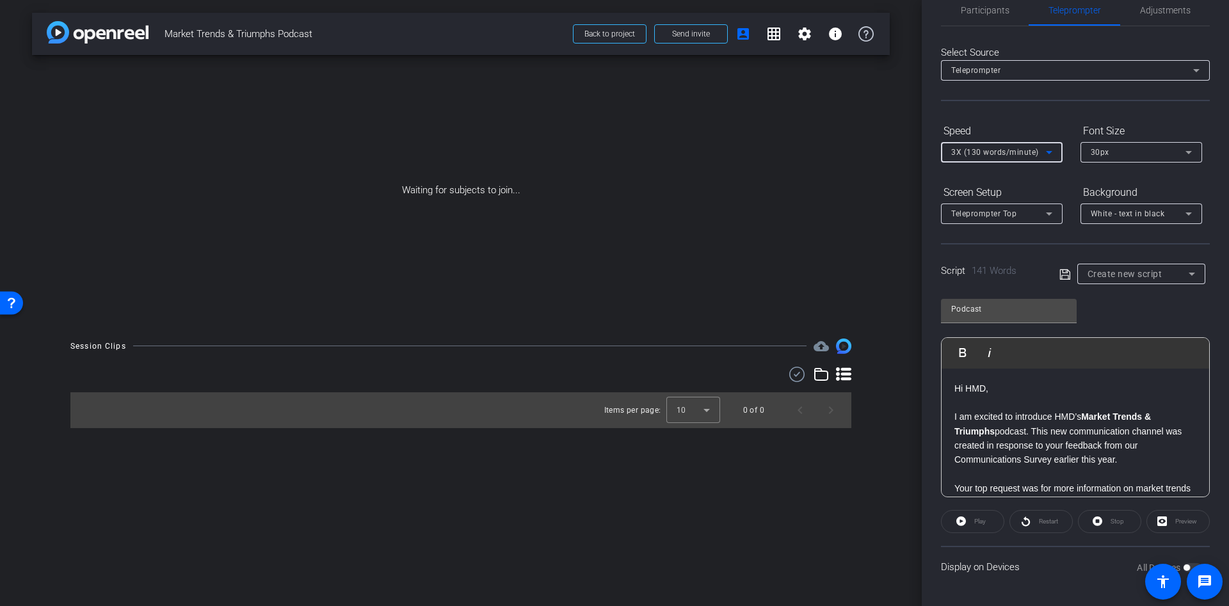
click at [1052, 159] on icon at bounding box center [1049, 152] width 15 height 15
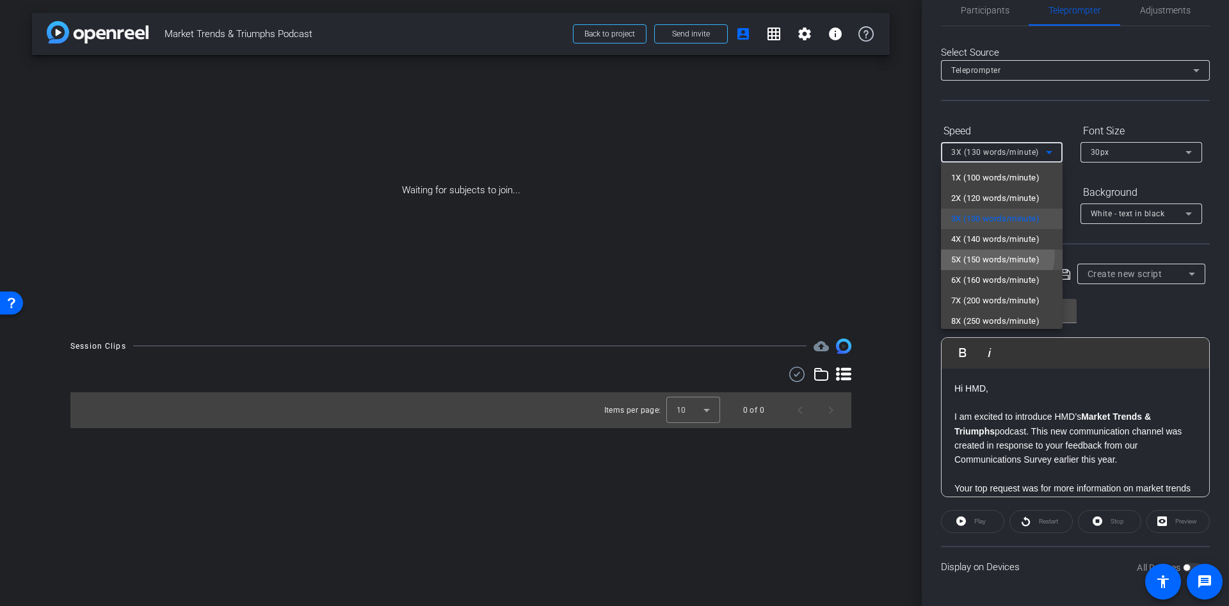
click at [995, 254] on span "5X (150 words/minute)" at bounding box center [995, 259] width 88 height 15
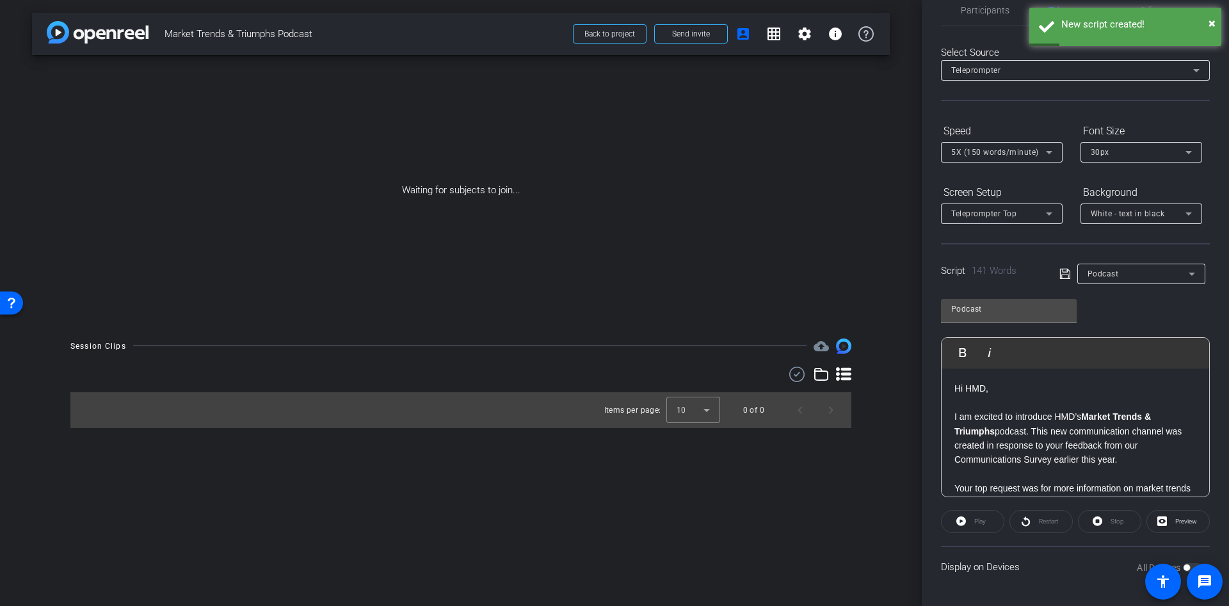
click at [1115, 303] on div "Podcast Play Play from this location Play Selected Play and display the selecte…" at bounding box center [1075, 393] width 269 height 208
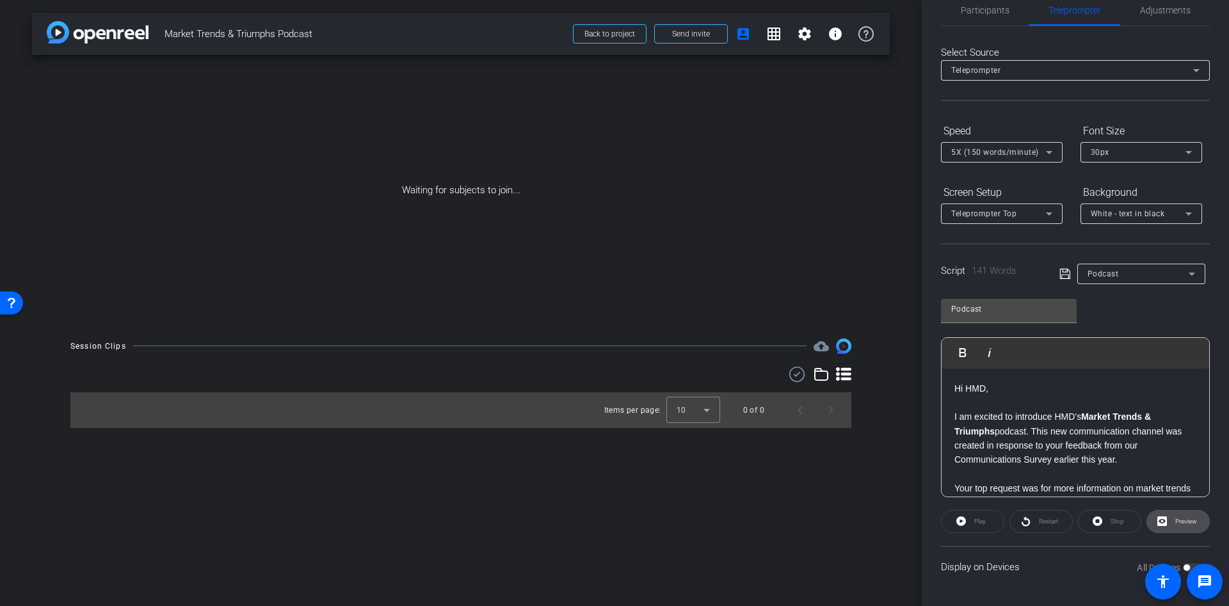
click at [1175, 520] on span "Preview" at bounding box center [1186, 521] width 22 height 7
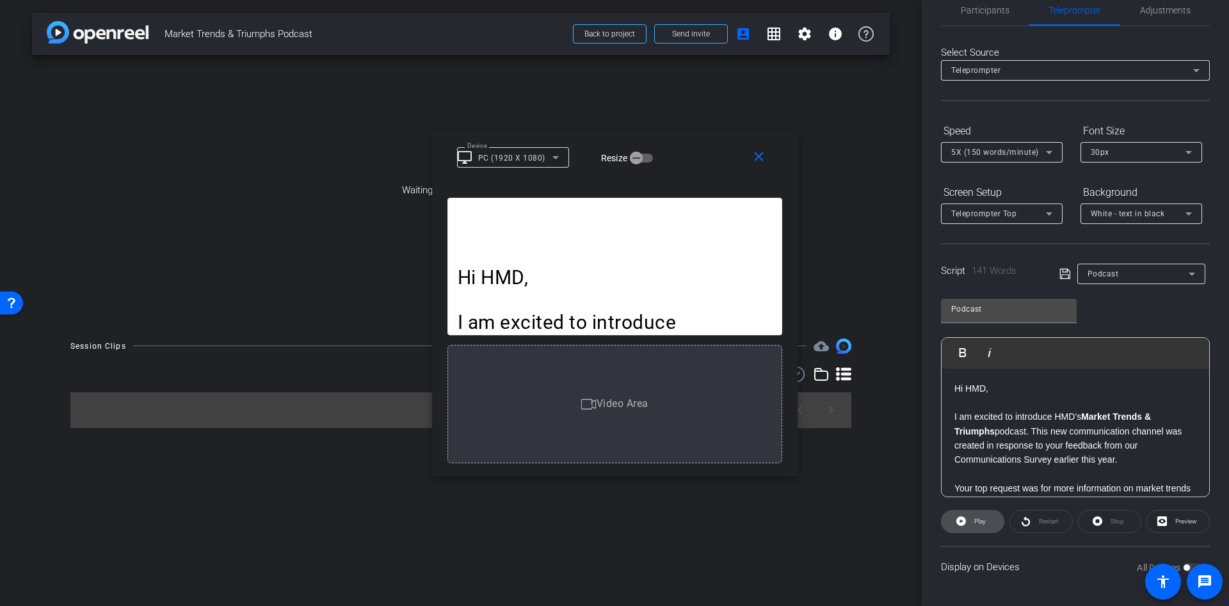
click at [983, 522] on span "Play" at bounding box center [980, 521] width 12 height 7
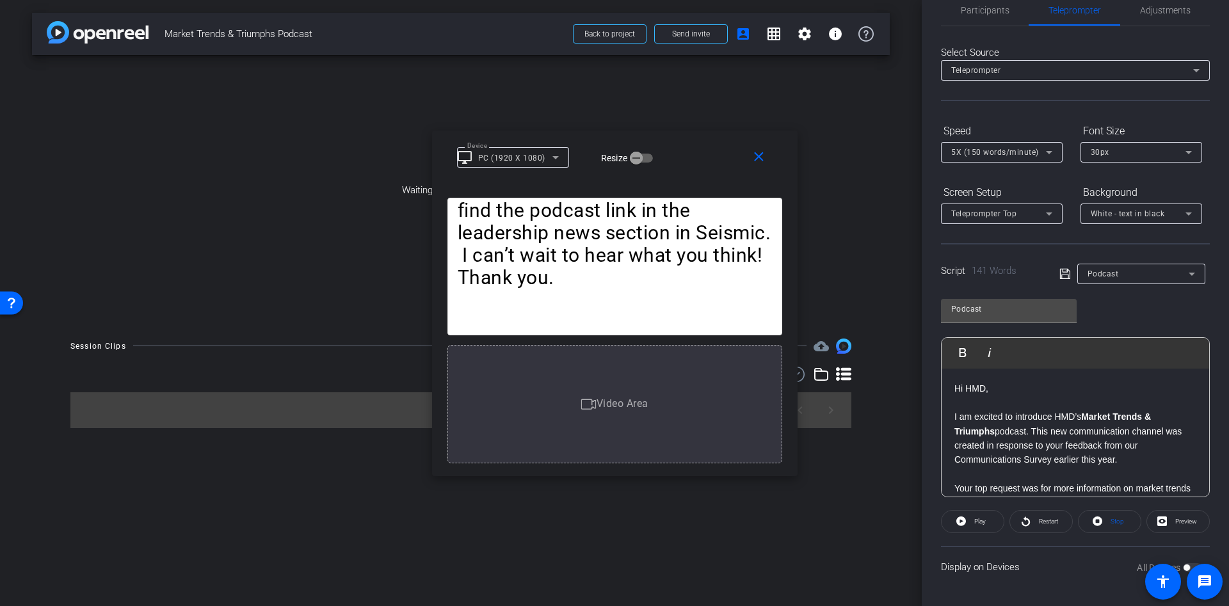
click at [669, 277] on div "Hi HMD, I am excited to introduce HMD’s Market Trends & Triumphs podcast. This …" at bounding box center [615, 267] width 335 height 138
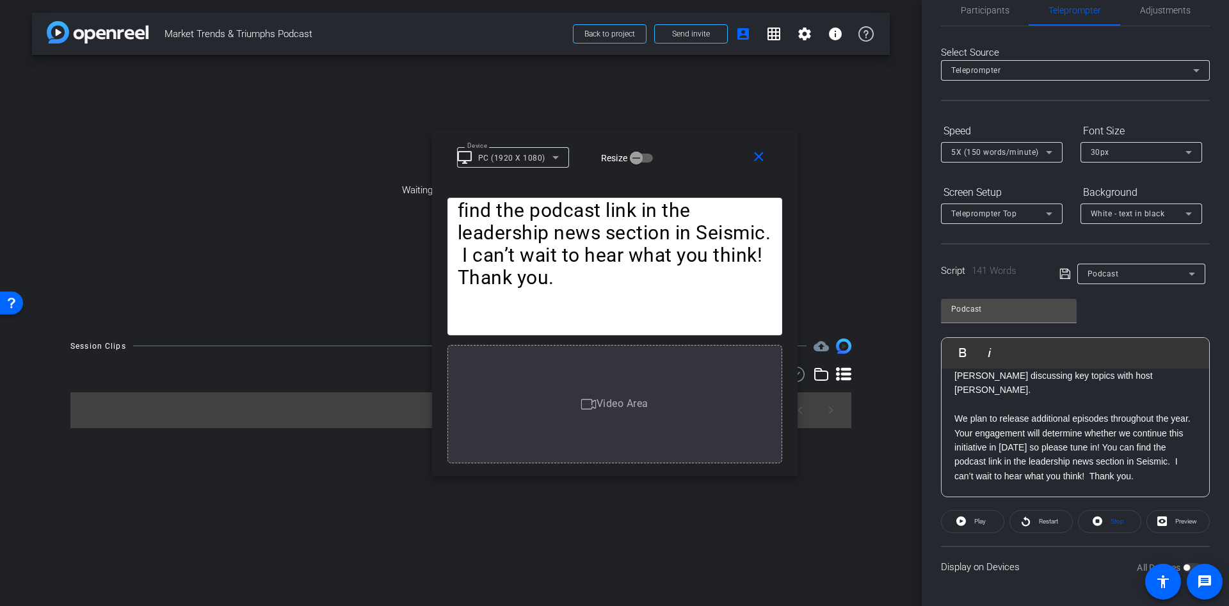
scroll to position [241, 0]
click at [1145, 462] on p "We plan to release additional episodes throughout the year. Your engagement wil…" at bounding box center [1076, 448] width 242 height 72
click at [551, 227] on p "We plan to release additional episodes throughout the year. Your engagement wil…" at bounding box center [615, 187] width 314 height 202
click at [585, 228] on p "We plan to release additional episodes throughout the year. Your engagement wil…" at bounding box center [615, 187] width 314 height 202
drag, startPoint x: 1001, startPoint y: 462, endPoint x: 1008, endPoint y: 471, distance: 11.9
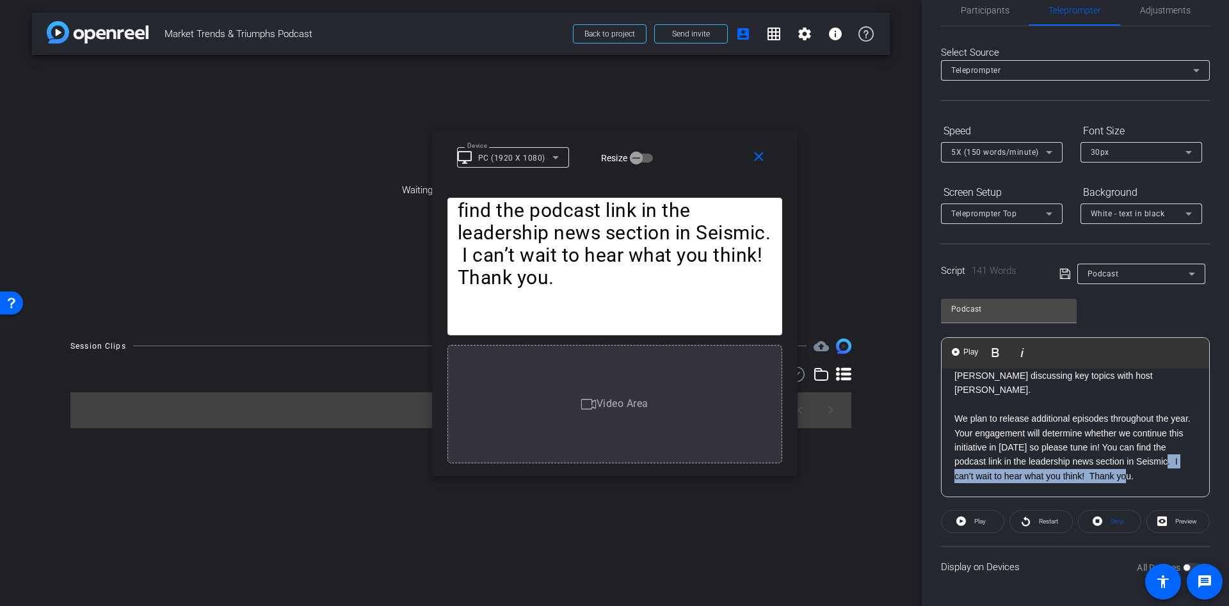
click at [1008, 471] on p "We plan to release additional episodes throughout the year. Your engagement wil…" at bounding box center [1076, 448] width 242 height 72
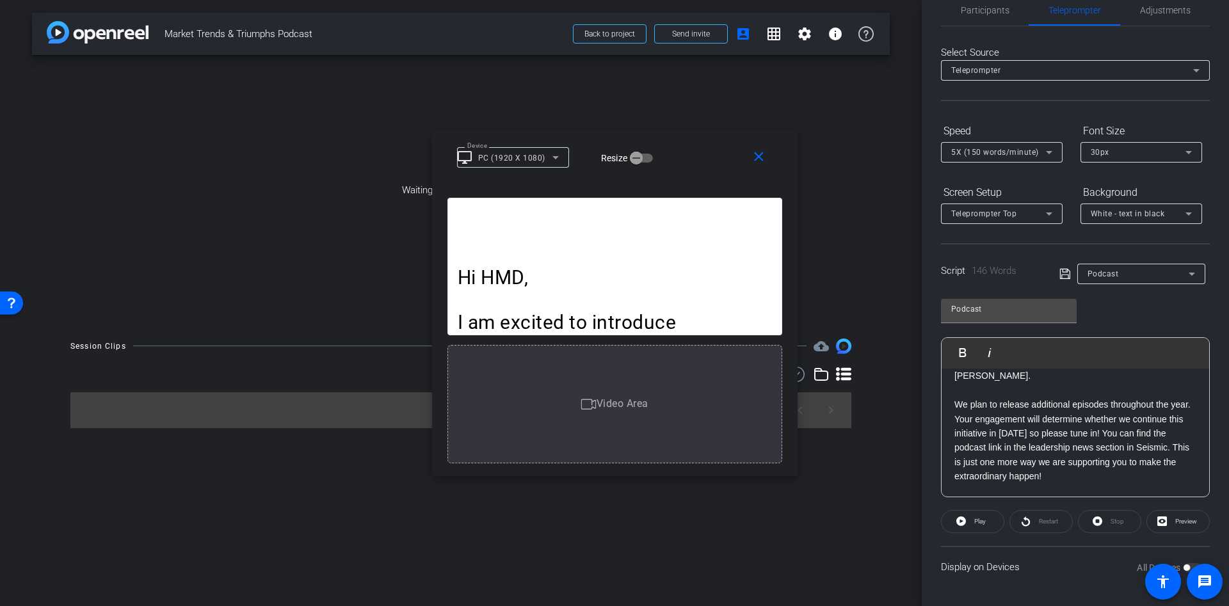
click at [1116, 307] on div "Podcast Play Play from this location Play Selected Play and display the selecte…" at bounding box center [1075, 393] width 269 height 208
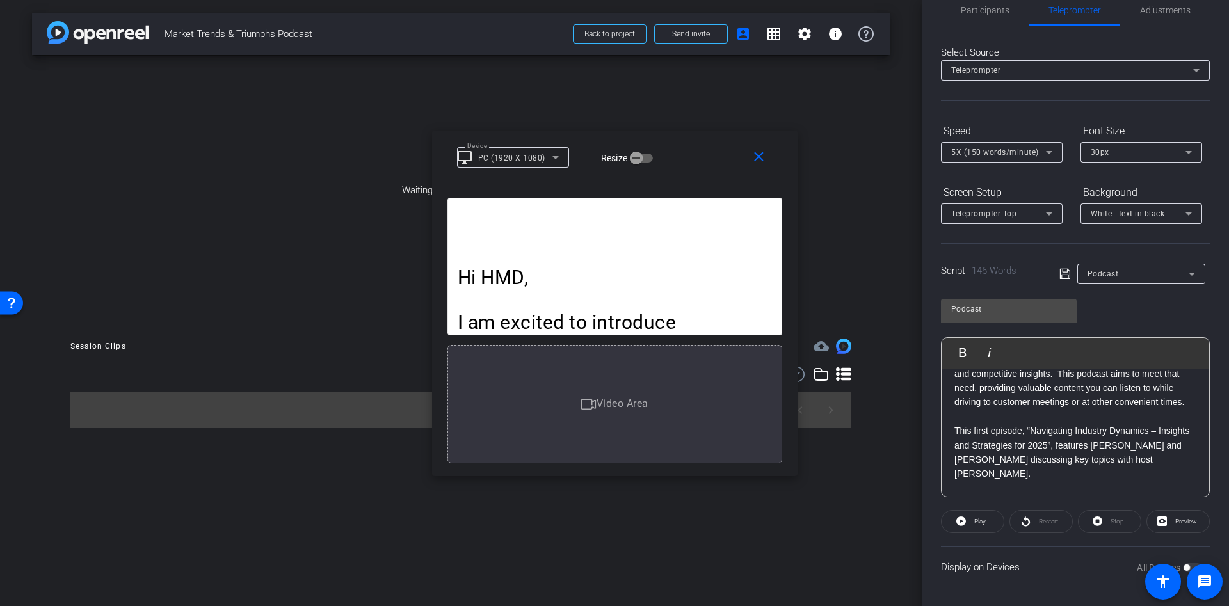
click at [1037, 528] on div "Restart" at bounding box center [1041, 521] width 63 height 23
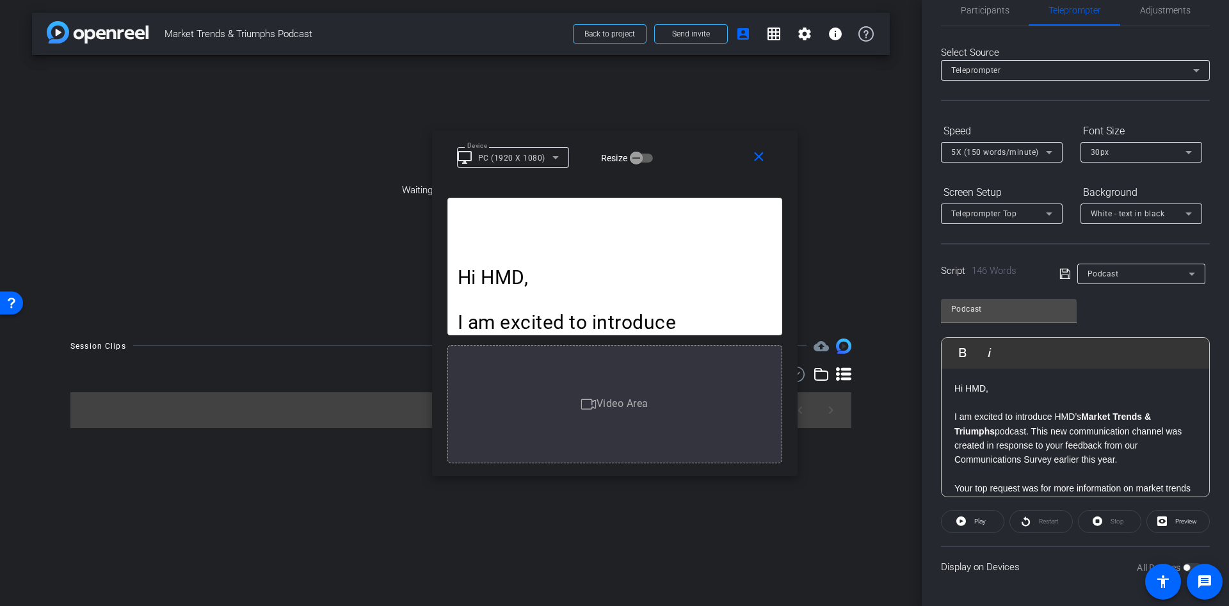
click at [986, 392] on p "Hi HMD," at bounding box center [1076, 389] width 242 height 14
click at [1038, 519] on div "Restart" at bounding box center [1041, 521] width 63 height 23
click at [1013, 393] on p "Hi everyone,," at bounding box center [1076, 389] width 242 height 14
click at [1175, 518] on span "Preview" at bounding box center [1186, 521] width 22 height 7
click at [974, 526] on span "Play" at bounding box center [978, 522] width 15 height 18
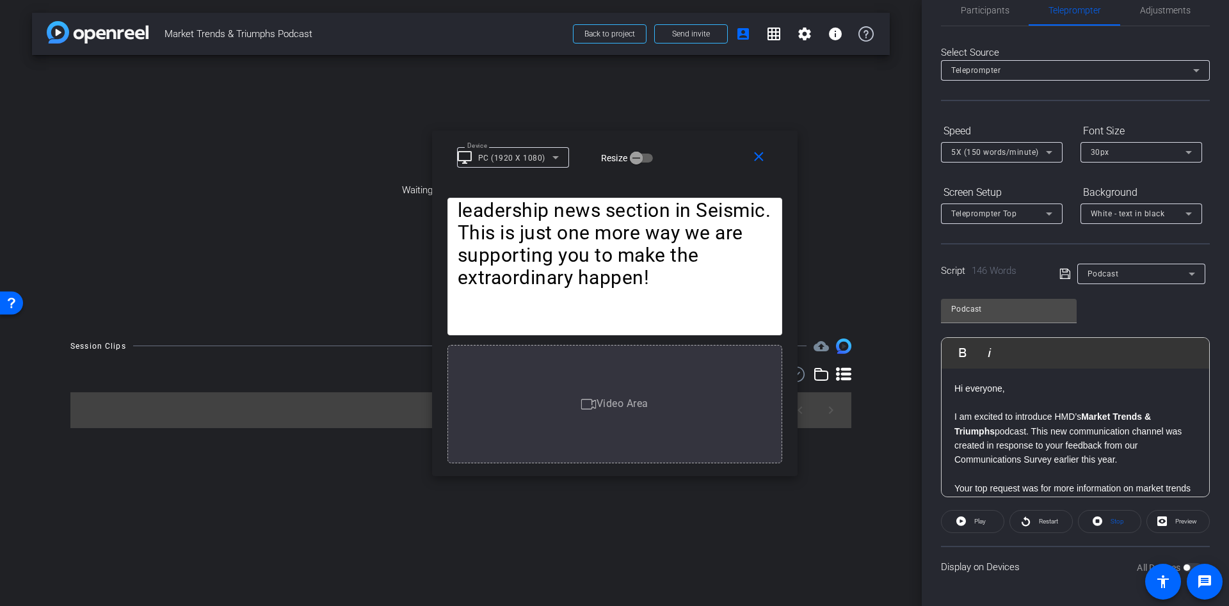
click at [569, 254] on p "We plan to release additional episodes throughout the year. Your engagement wil…" at bounding box center [615, 176] width 314 height 225
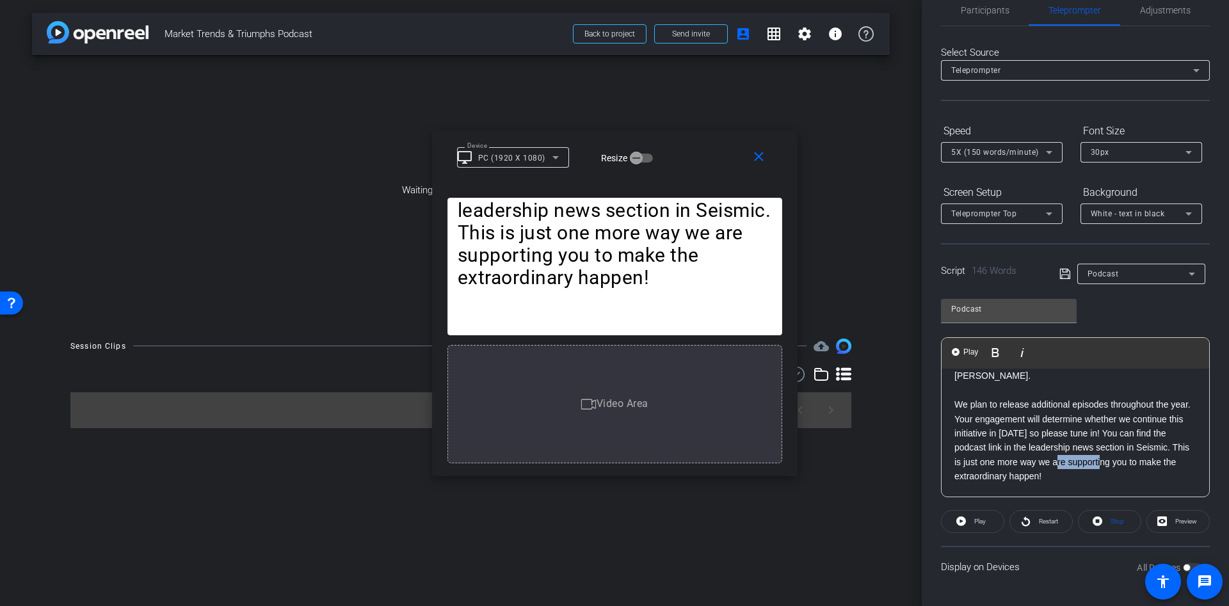
drag, startPoint x: 1175, startPoint y: 463, endPoint x: 1132, endPoint y: 463, distance: 42.9
click at [1132, 463] on p "We plan to release additional episodes throughout the year. Your engagement wil…" at bounding box center [1076, 441] width 242 height 86
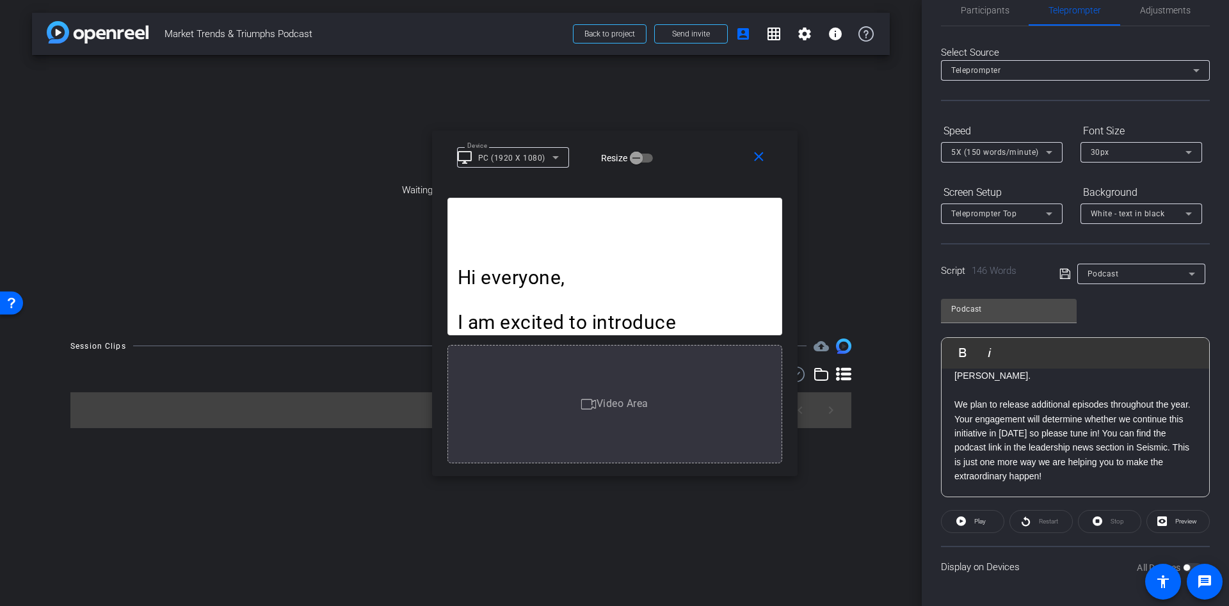
click at [980, 478] on p "We plan to release additional episodes throughout the year. Your engagement wil…" at bounding box center [1076, 441] width 242 height 86
click at [930, 405] on div "Participants Teleprompter Adjustments Pattijo Lambert Director Everyone 0 Mark …" at bounding box center [1075, 303] width 307 height 606
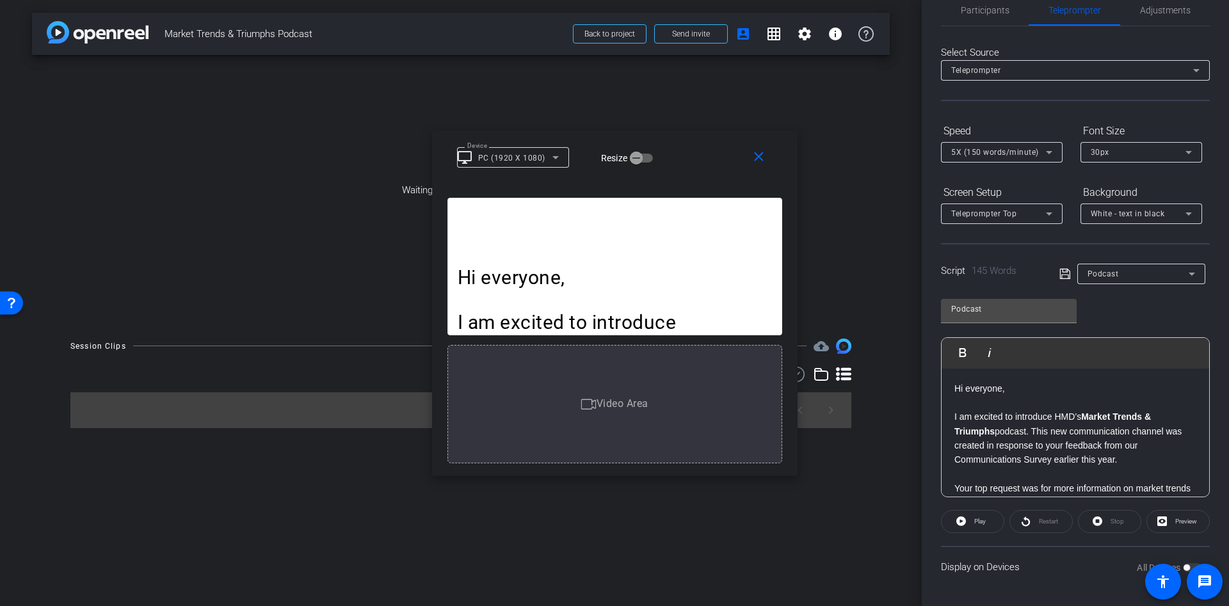
click at [867, 123] on div "Waiting for subjects to join..." at bounding box center [461, 190] width 858 height 271
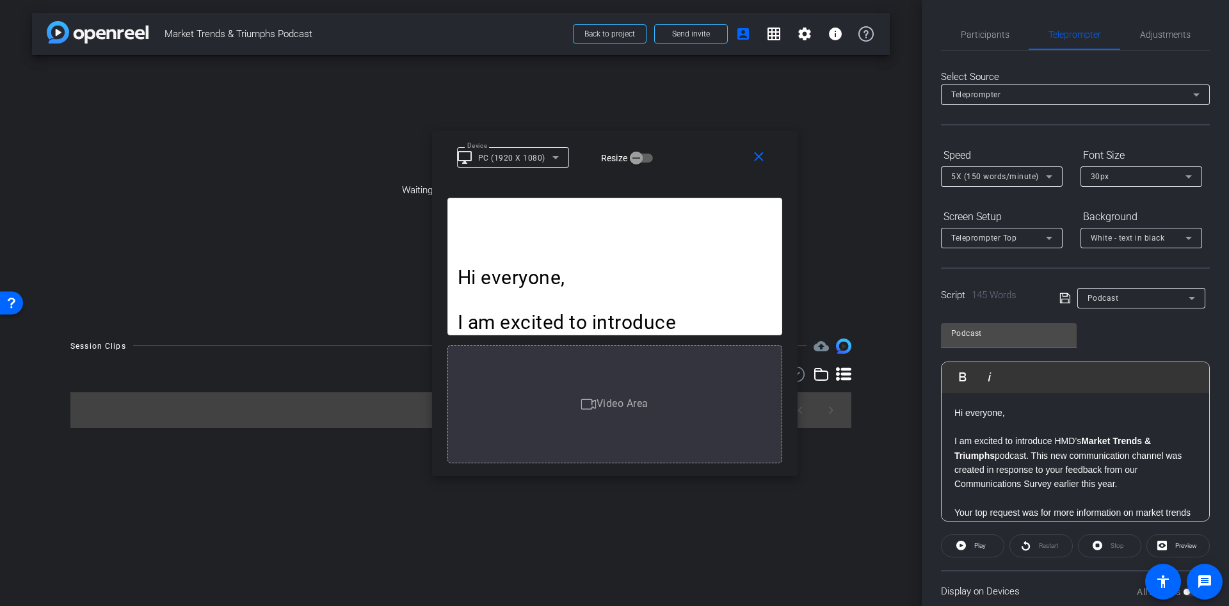
scroll to position [24, 0]
